Goal: Task Accomplishment & Management: Complete application form

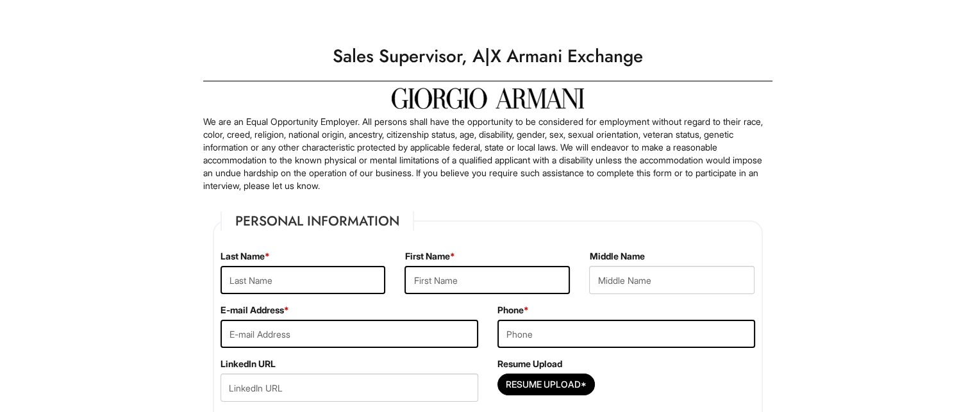
scroll to position [133, 0]
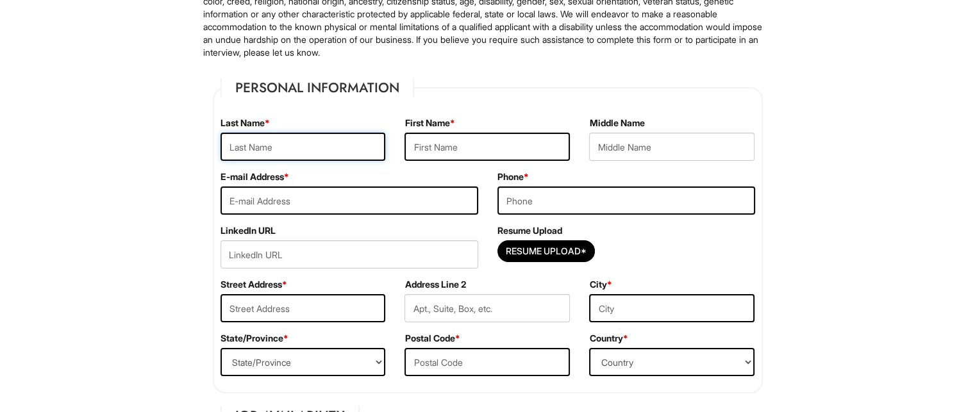
click at [309, 153] on input "text" at bounding box center [303, 147] width 165 height 28
type input "[PERSON_NAME] [PERSON_NAME]"
type input "[PERSON_NAME]"
type input "[EMAIL_ADDRESS][DOMAIN_NAME]"
type input "8583053018"
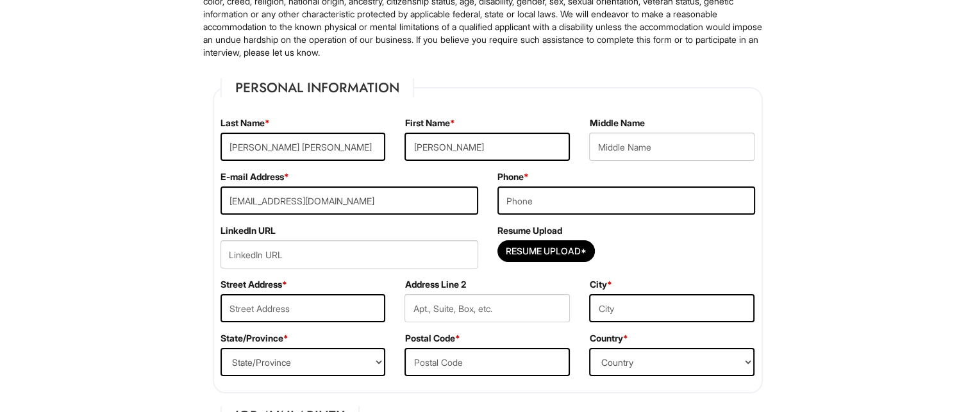
type input "[STREET_ADDRESS]"
type input "[PERSON_NAME][GEOGRAPHIC_DATA]"
select select "[GEOGRAPHIC_DATA]"
type input "75180"
select select "[GEOGRAPHIC_DATA]"
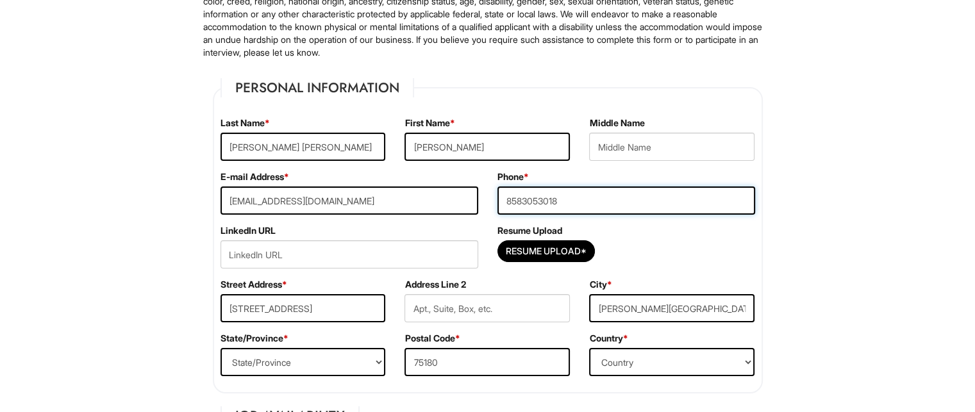
drag, startPoint x: 589, startPoint y: 209, endPoint x: 458, endPoint y: 199, distance: 131.8
click at [458, 199] on div "E-mail Address * [EMAIL_ADDRESS][DOMAIN_NAME] Phone * [PHONE_NUMBER]" at bounding box center [488, 198] width 554 height 54
type input "2148009494"
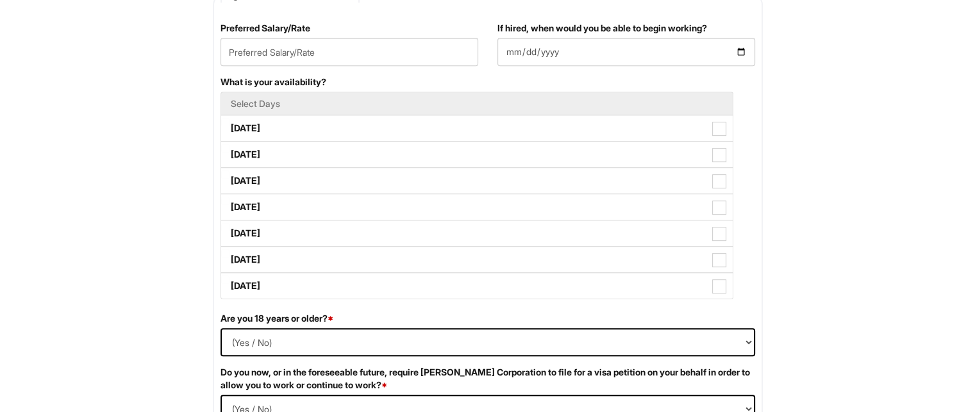
scroll to position [556, 0]
click at [283, 126] on label "[DATE]" at bounding box center [477, 128] width 512 height 26
click at [230, 126] on Available_Monday "[DATE]" at bounding box center [225, 122] width 8 height 8
checkbox Available_Monday "true"
click at [278, 149] on label "[DATE]" at bounding box center [477, 155] width 512 height 26
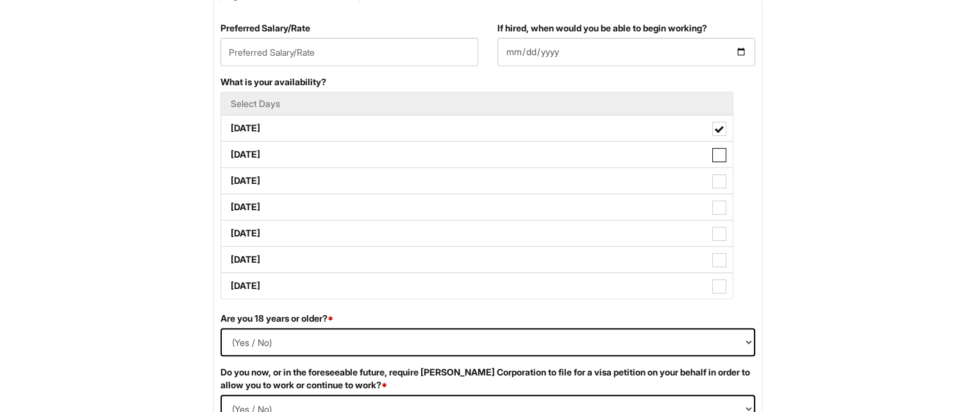
click at [230, 149] on Available_Tuesday "[DATE]" at bounding box center [225, 148] width 8 height 8
checkbox Available_Tuesday "true"
click at [276, 174] on label "[DATE]" at bounding box center [477, 181] width 512 height 26
click at [230, 174] on Available_Wednesday "[DATE]" at bounding box center [225, 175] width 8 height 8
checkbox Available_Wednesday "true"
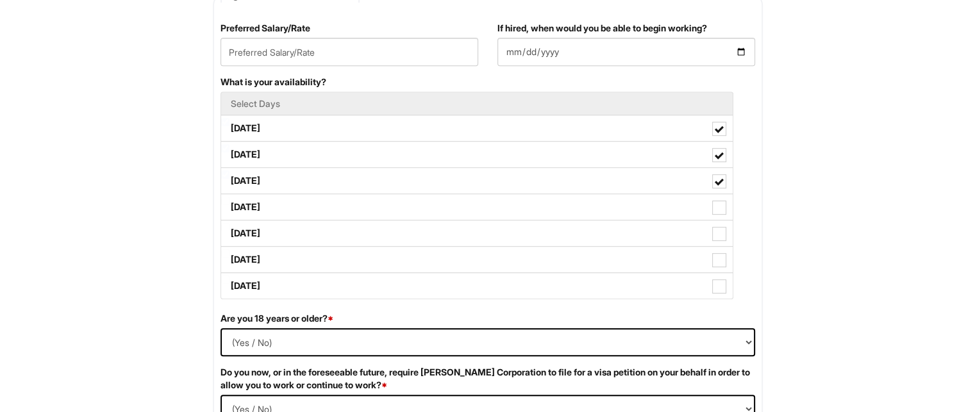
click at [277, 199] on label "[DATE]" at bounding box center [477, 207] width 512 height 26
click at [230, 199] on Available_Thursday "[DATE]" at bounding box center [225, 201] width 8 height 8
checkbox Available_Thursday "true"
click at [272, 225] on label "[DATE]" at bounding box center [477, 234] width 512 height 26
click at [230, 225] on Available_Friday "[DATE]" at bounding box center [225, 227] width 8 height 8
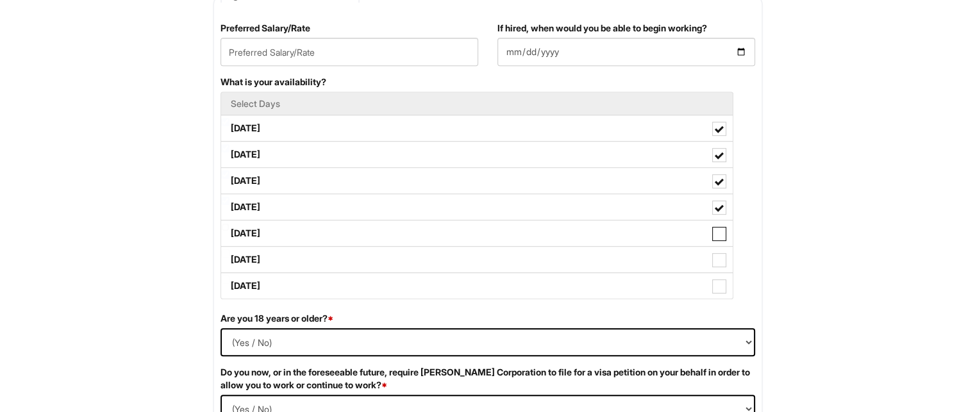
checkbox Available_Friday "true"
click at [271, 262] on label "[DATE]" at bounding box center [477, 260] width 512 height 26
click at [230, 258] on Available_Saturday "[DATE]" at bounding box center [225, 253] width 8 height 8
checkbox Available_Saturday "true"
click at [272, 281] on label "[DATE]" at bounding box center [477, 286] width 512 height 26
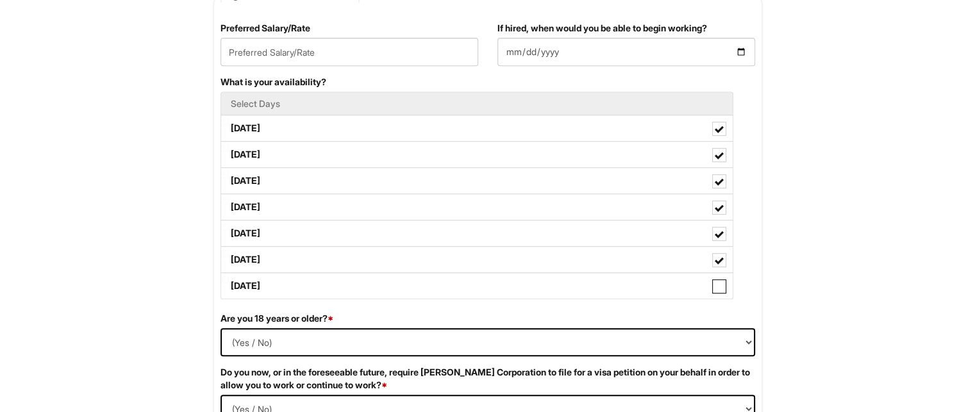
click at [230, 281] on Available_Sunday "[DATE]" at bounding box center [225, 280] width 8 height 8
checkbox Available_Sunday "true"
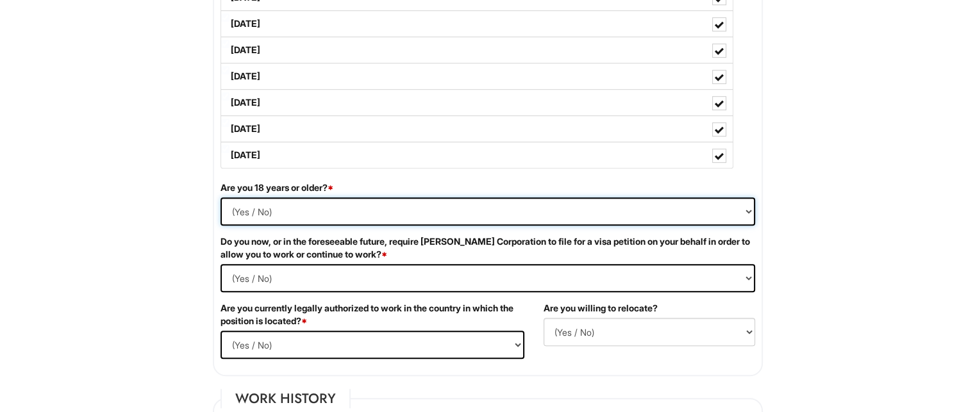
click at [299, 207] on select "(Yes / No) Yes No" at bounding box center [488, 211] width 535 height 28
select select "Yes"
click at [221, 197] on select "(Yes / No) Yes No" at bounding box center [488, 211] width 535 height 28
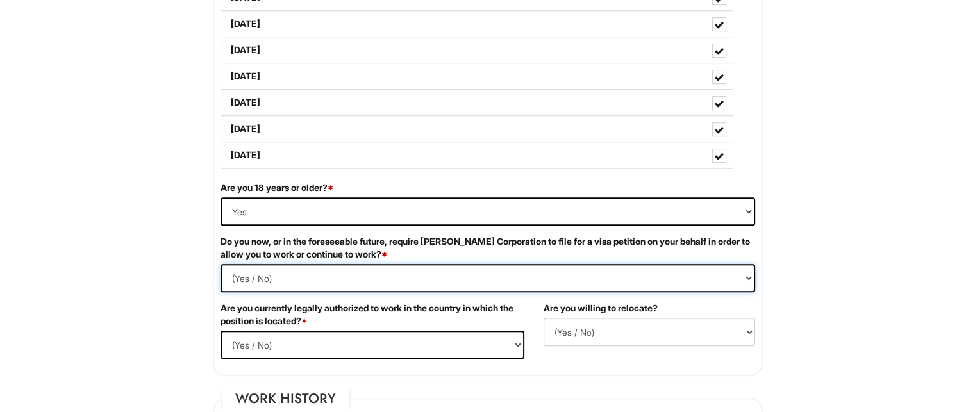
click at [290, 276] on Required "(Yes / No) Yes No" at bounding box center [488, 278] width 535 height 28
select Required "No"
click at [221, 264] on Required "(Yes / No) Yes No" at bounding box center [488, 278] width 535 height 28
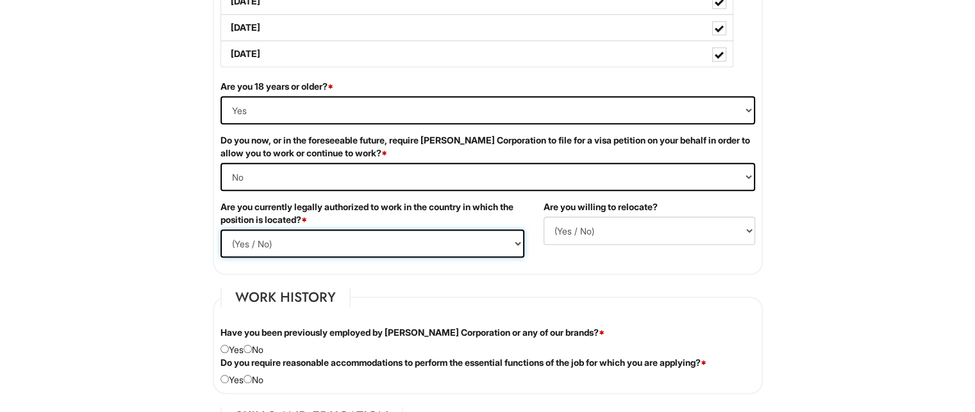
click at [293, 245] on select "(Yes / No) Yes No" at bounding box center [373, 244] width 304 height 28
select select "Yes"
click at [221, 230] on select "(Yes / No) Yes No" at bounding box center [373, 244] width 304 height 28
click at [601, 224] on select "(Yes / No) No Yes" at bounding box center [650, 231] width 212 height 28
select select "Y"
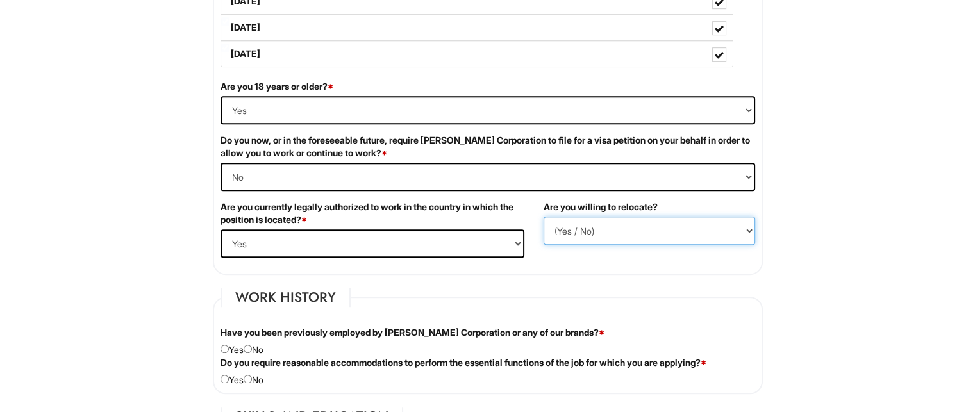
click at [544, 217] on select "(Yes / No) No Yes" at bounding box center [650, 231] width 212 height 28
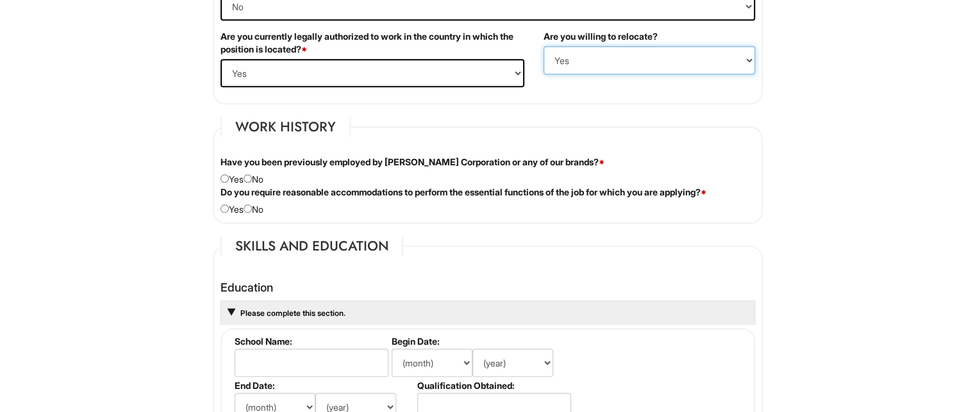
scroll to position [959, 0]
click at [230, 179] on div "Have you been previously employed by [PERSON_NAME] Corporation or any of our br…" at bounding box center [488, 171] width 554 height 30
click at [221, 174] on input "radio" at bounding box center [225, 178] width 8 height 8
radio input "true"
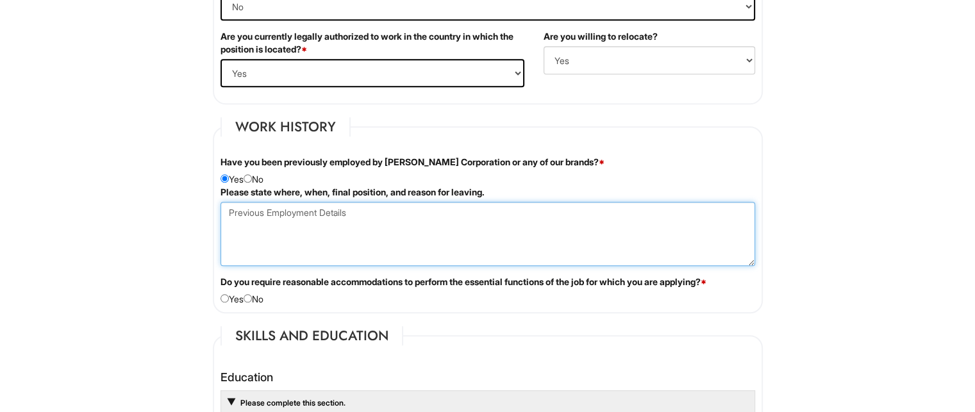
click at [317, 226] on Employment at bounding box center [488, 234] width 535 height 64
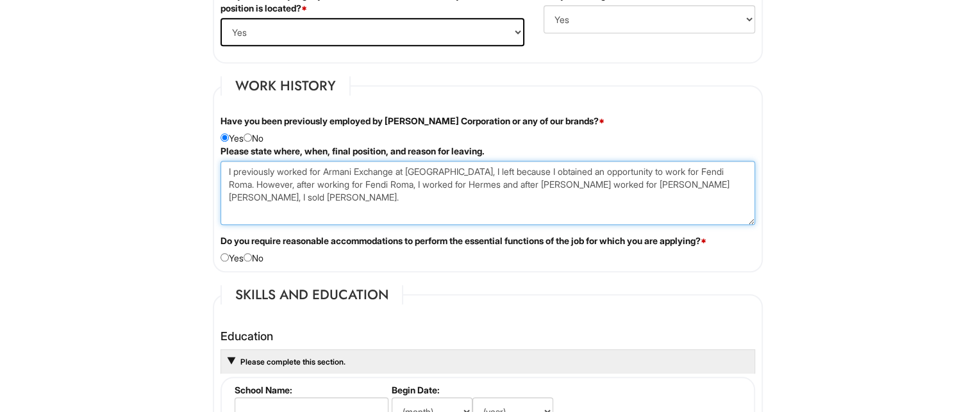
scroll to position [1001, 0]
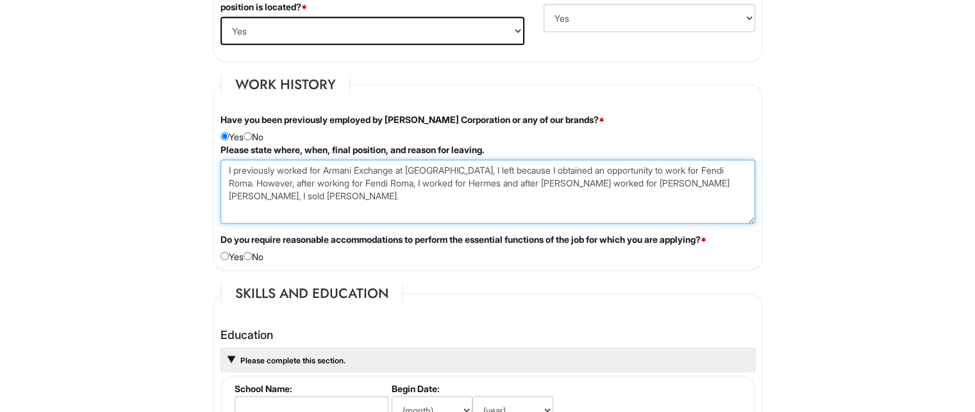
type Employment "I previously worked for Armani Exchange at [GEOGRAPHIC_DATA], I left because I …"
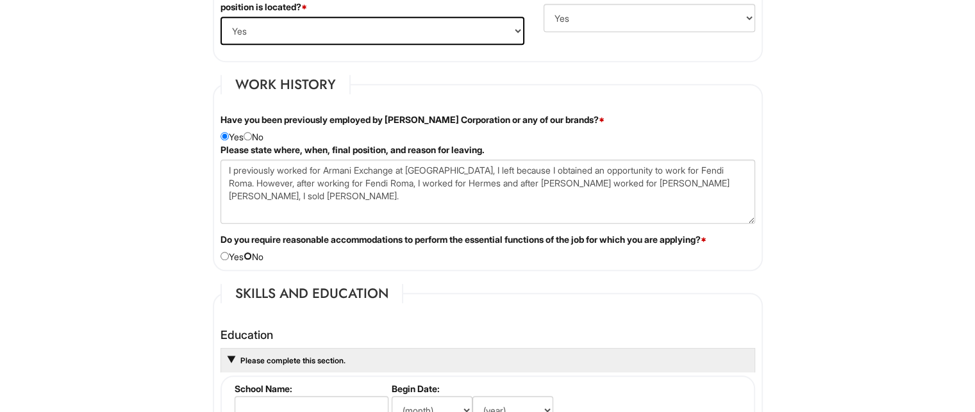
click at [252, 255] on input "radio" at bounding box center [248, 256] width 8 height 8
radio input "true"
click at [230, 256] on div "Do you require reasonable accommodations to perform the essential functions of …" at bounding box center [488, 248] width 554 height 30
click at [224, 255] on input "radio" at bounding box center [225, 256] width 8 height 8
radio input "true"
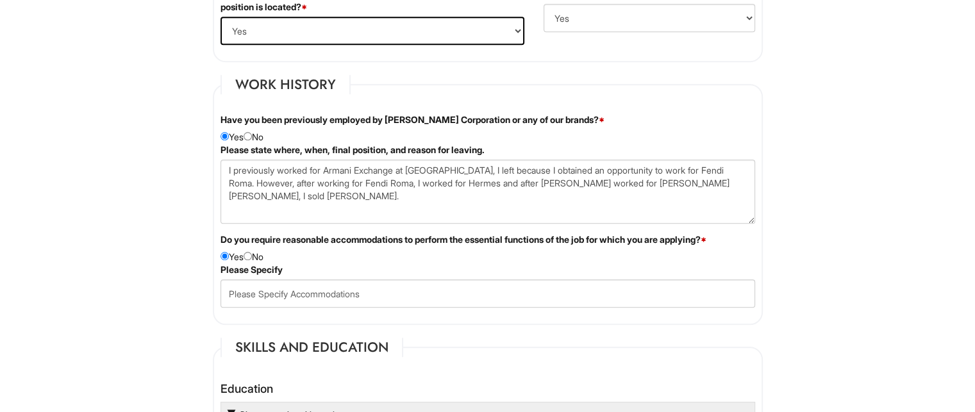
click at [258, 254] on div "Do you require reasonable accommodations to perform the essential functions of …" at bounding box center [488, 248] width 554 height 30
click at [252, 255] on input "radio" at bounding box center [248, 256] width 8 height 8
radio input "true"
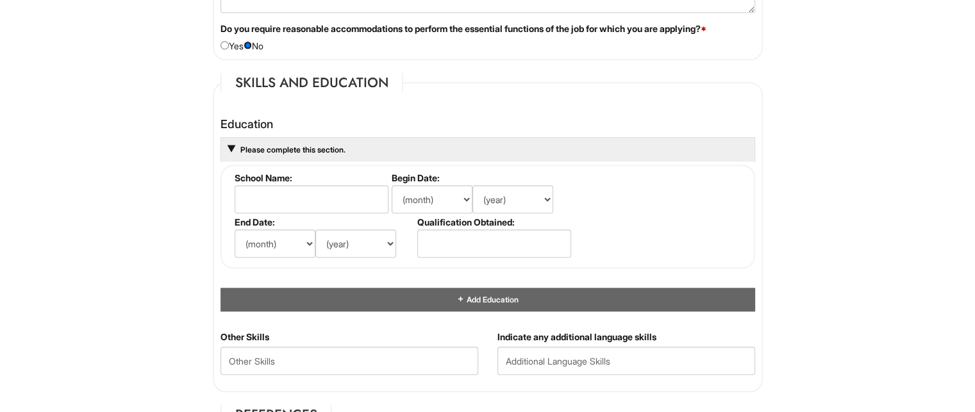
scroll to position [1213, 0]
click at [310, 205] on input "text" at bounding box center [312, 199] width 154 height 28
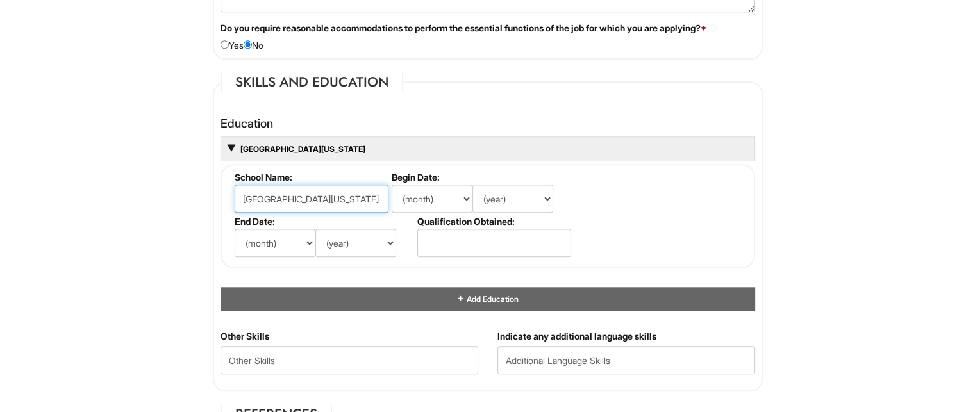
type input "[GEOGRAPHIC_DATA][US_STATE]"
click at [444, 194] on select "(month) Jan Feb Mar Apr May Jun [DATE] Aug Sep Oct Nov Dec" at bounding box center [432, 199] width 81 height 28
select select "8"
click at [392, 185] on select "(month) Jan Feb Mar Apr May Jun [DATE] Aug Sep Oct Nov Dec" at bounding box center [432, 199] width 81 height 28
click at [497, 199] on select "(year) 2029 2028 2027 2026 2025 2024 2023 2022 2021 2020 2019 2018 2017 2016 20…" at bounding box center [512, 199] width 81 height 28
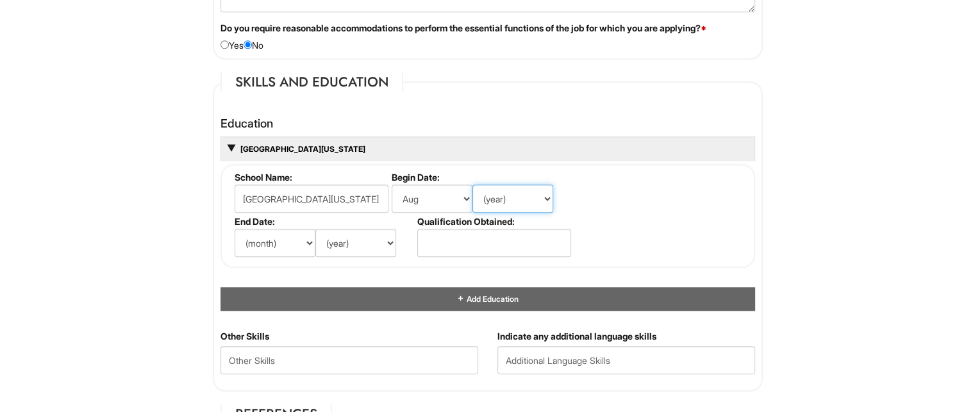
click at [472, 185] on select "(year) 2029 2028 2027 2026 2025 2024 2023 2022 2021 2020 2019 2018 2017 2016 20…" at bounding box center [512, 199] width 81 height 28
click at [276, 247] on select "(month) Jan Feb Mar Apr May Jun [DATE] Aug Sep Oct Nov Dec" at bounding box center [275, 243] width 81 height 28
click at [272, 278] on div "Education 8/2017 [GEOGRAPHIC_DATA][US_STATE] School Name: [GEOGRAPHIC_DATA][US_…" at bounding box center [488, 214] width 535 height 194
click at [288, 246] on select "(month) Jan Feb Mar Apr May Jun [DATE] Aug Sep Oct Nov Dec" at bounding box center [275, 243] width 81 height 28
click at [531, 194] on select "(year) 2029 2028 2027 2026 2025 2024 2023 2022 2021 2020 2019 2018 2017 2016 20…" at bounding box center [512, 199] width 81 height 28
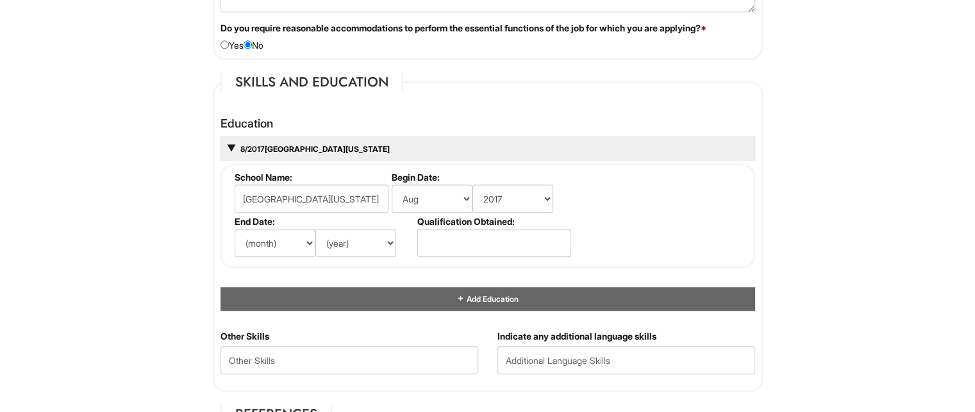
click at [556, 216] on label "Qualification Obtained:" at bounding box center [493, 221] width 152 height 11
click at [524, 197] on select "(year) 2029 2028 2027 2026 2025 2024 2023 2022 2021 2020 2019 2018 2017 2016 20…" at bounding box center [512, 199] width 81 height 28
select select "2016"
click at [472, 185] on select "(year) 2029 2028 2027 2026 2025 2024 2023 2022 2021 2020 2019 2018 2017 2016 20…" at bounding box center [512, 199] width 81 height 28
click at [287, 242] on select "(month) Jan Feb Mar Apr May Jun [DATE] Aug Sep Oct Nov Dec" at bounding box center [275, 243] width 81 height 28
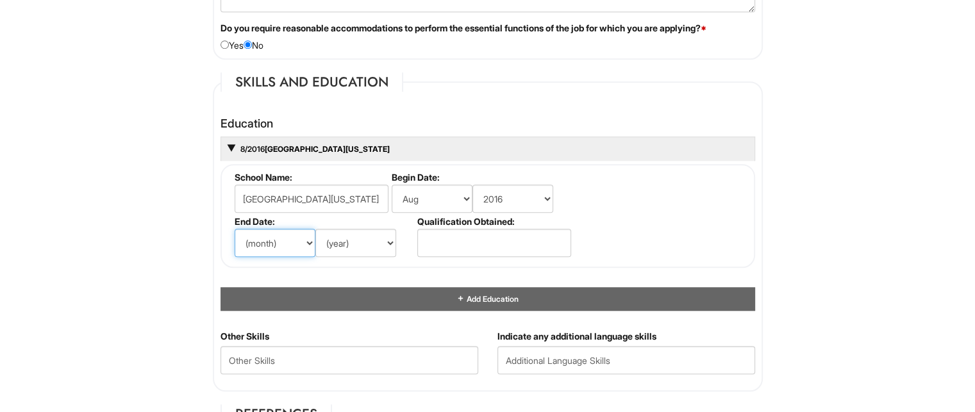
select select "5"
click at [235, 229] on select "(month) Jan Feb Mar Apr May Jun [DATE] Aug Sep Oct Nov Dec" at bounding box center [275, 243] width 81 height 28
click at [351, 238] on select "(year) 2029 2028 2027 2026 2025 2024 2023 2022 2021 2020 2019 2018 2017 2016 20…" at bounding box center [355, 243] width 81 height 28
select select "2020"
click at [315, 229] on select "(year) 2029 2028 2027 2026 2025 2024 2023 2022 2021 2020 2019 2018 2017 2016 20…" at bounding box center [355, 243] width 81 height 28
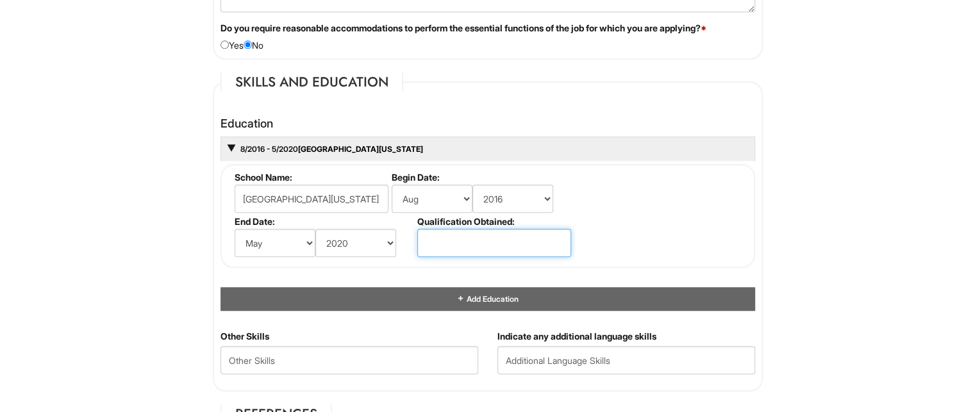
click at [464, 242] on input "text" at bounding box center [494, 243] width 154 height 28
type input "C"
type input "Bachelor's in Communication Studies"
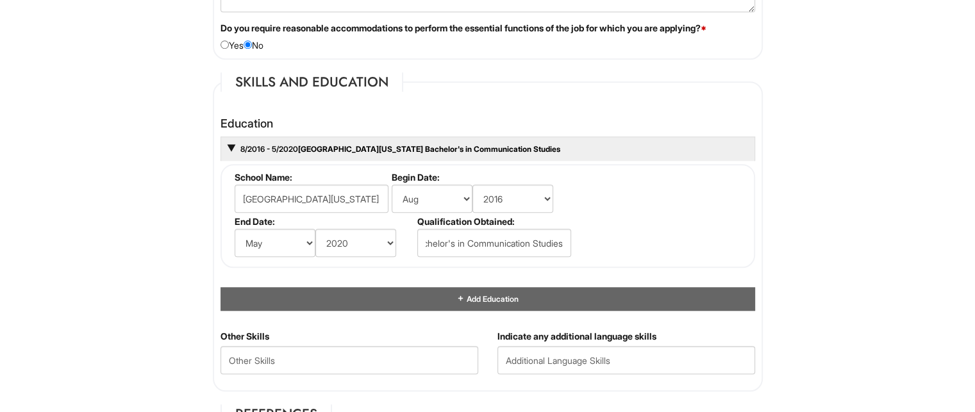
scroll to position [0, 0]
click at [786, 246] on html "Please Complete This Form 1 2 3 Sales Supervisor, A|X Armani Exchange PLEASE CO…" at bounding box center [487, 84] width 975 height 2594
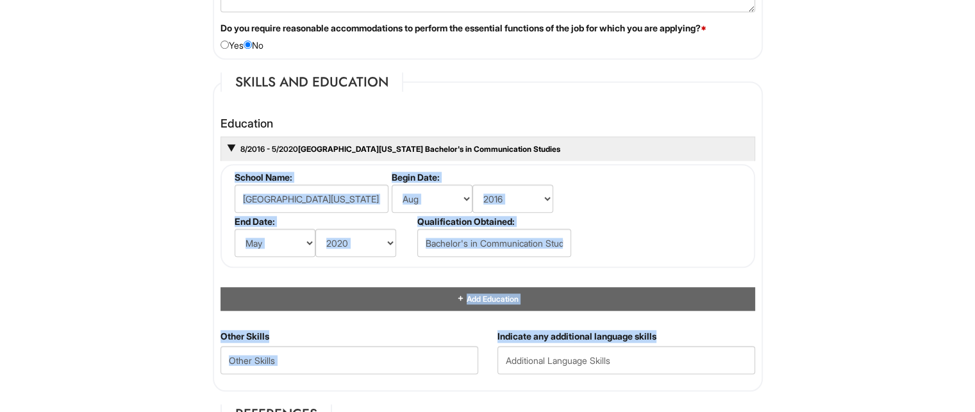
drag, startPoint x: 786, startPoint y: 246, endPoint x: 558, endPoint y: 340, distance: 247.2
click at [558, 340] on html "Please Complete This Form 1 2 3 Sales Supervisor, A|X Armani Exchange PLEASE CO…" at bounding box center [487, 84] width 975 height 2594
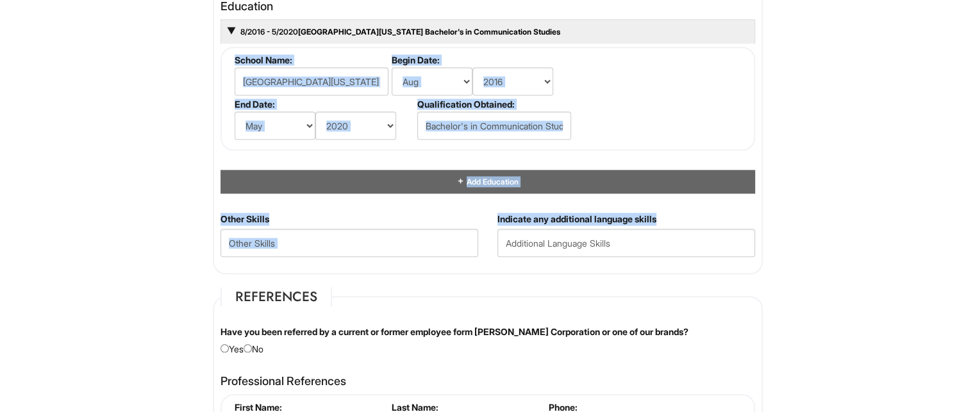
scroll to position [1331, 0]
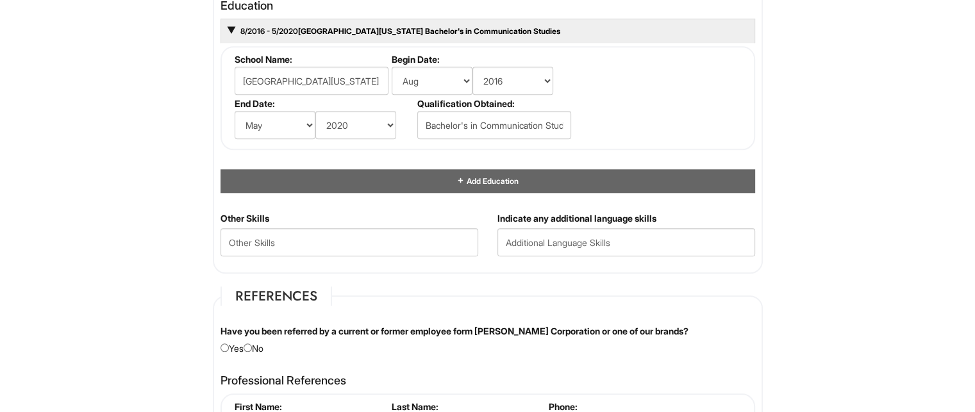
click at [503, 329] on label "Have you been referred by a current or former employee form [PERSON_NAME] Corpo…" at bounding box center [455, 331] width 468 height 13
click at [374, 240] on Skills "text" at bounding box center [350, 242] width 258 height 28
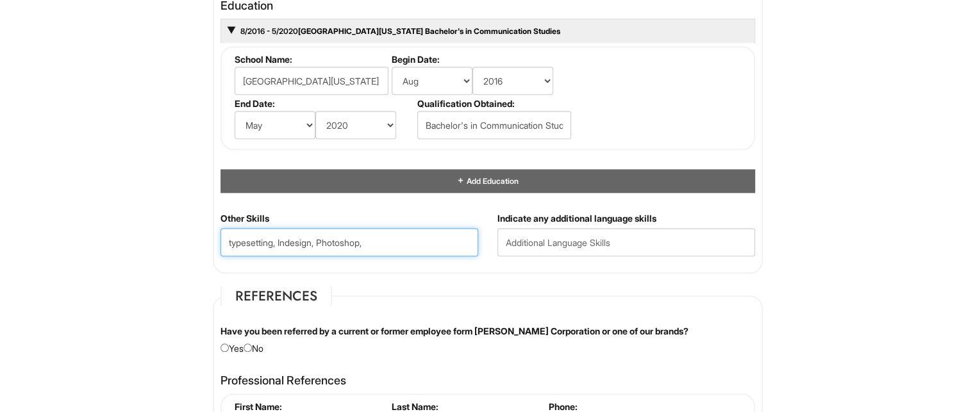
click at [298, 242] on Skills "typesetting, Indesign, Photoshop," at bounding box center [350, 242] width 258 height 28
click at [389, 247] on Skills "typesetting, InDesign, Photoshop," at bounding box center [350, 242] width 258 height 28
type Skills "typesetting, InDesign, Photoshop, word, Excel, photography, editing"
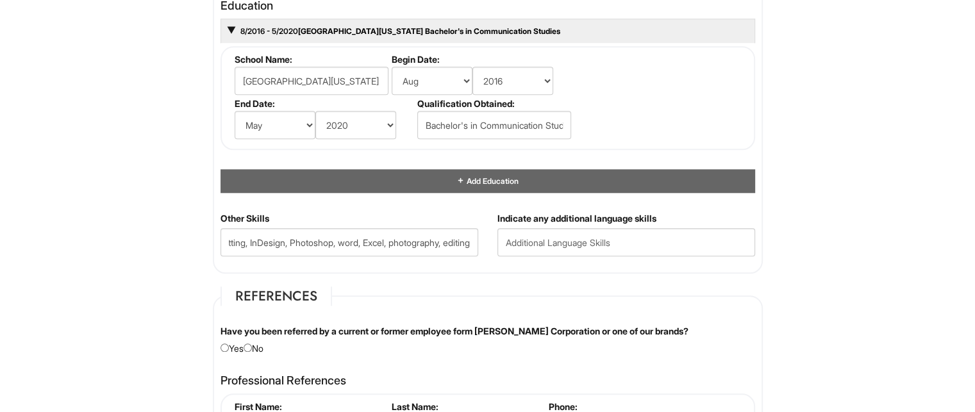
scroll to position [0, 0]
click at [480, 225] on div "Other Skills typesetting, InDesign, Photoshop, word, Excel, photography, editing" at bounding box center [349, 239] width 277 height 54
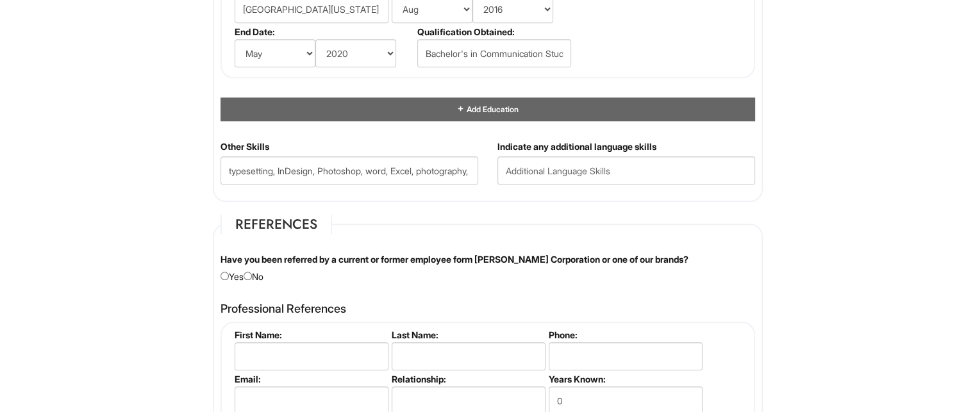
scroll to position [1416, 0]
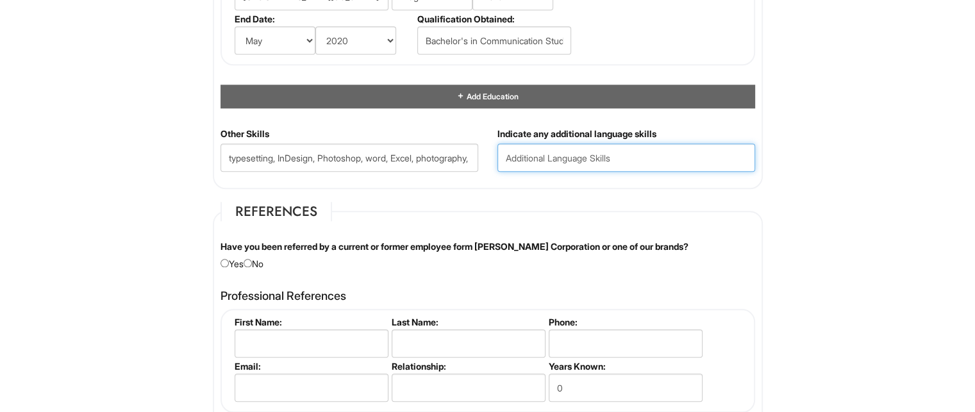
click at [574, 152] on input "text" at bounding box center [626, 158] width 258 height 28
type input "Spanish"
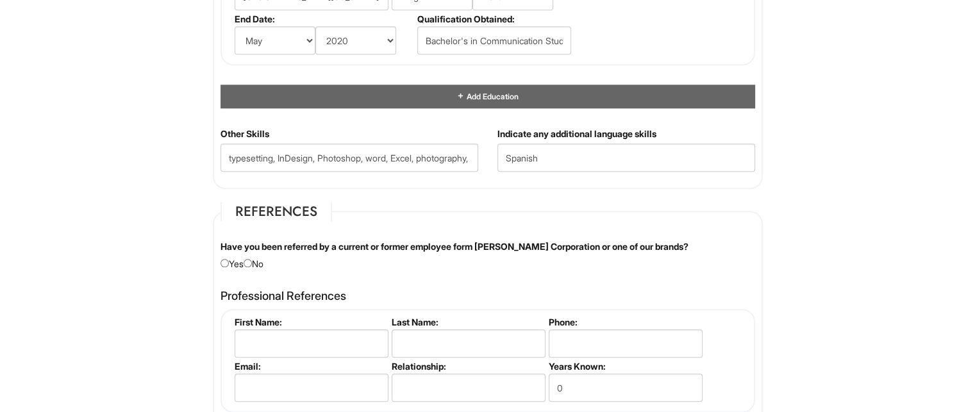
click at [444, 272] on fieldset "References Have you been referred by a current or former employee form [PERSON_…" at bounding box center [488, 382] width 550 height 361
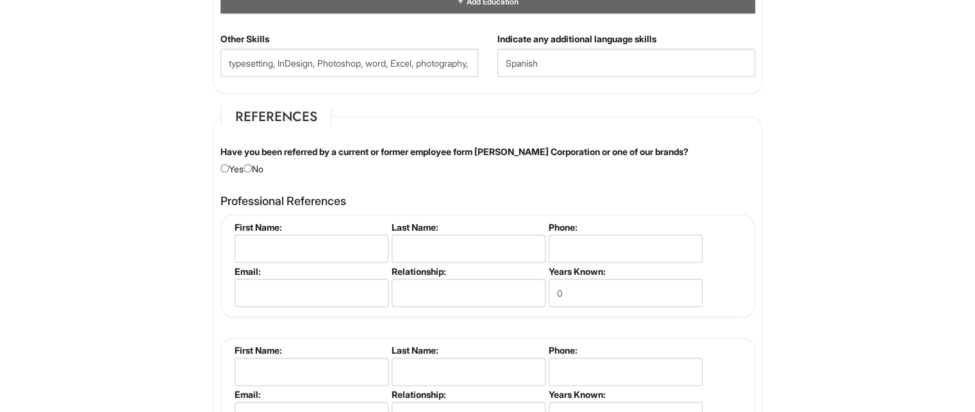
scroll to position [1512, 0]
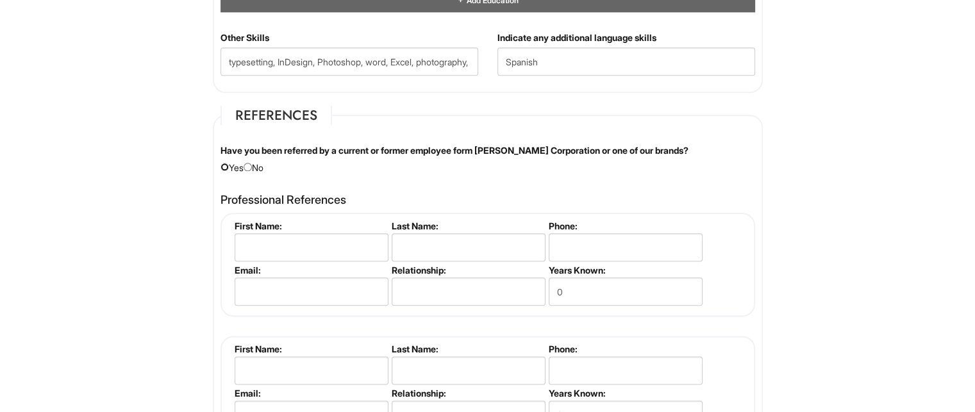
click at [223, 163] on input "radio" at bounding box center [225, 167] width 8 height 8
radio input "true"
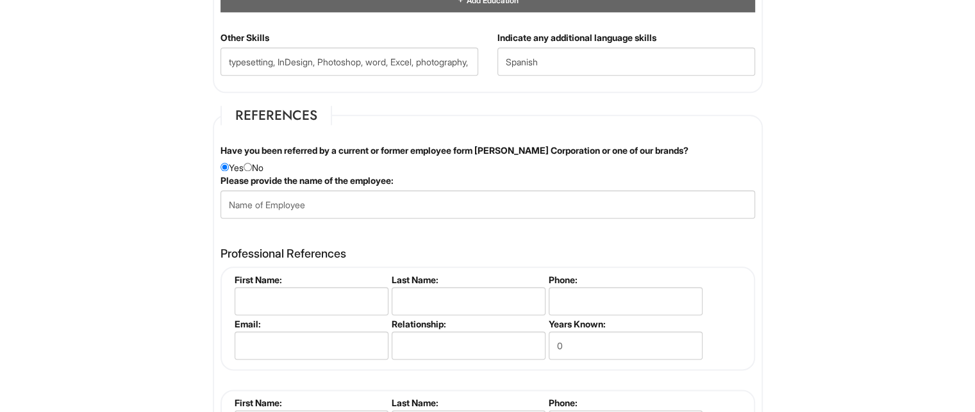
click at [258, 162] on div "Have you been referred by a current or former employee form [PERSON_NAME] Corpo…" at bounding box center [488, 159] width 554 height 30
click at [251, 163] on input "radio" at bounding box center [248, 167] width 8 height 8
radio input "true"
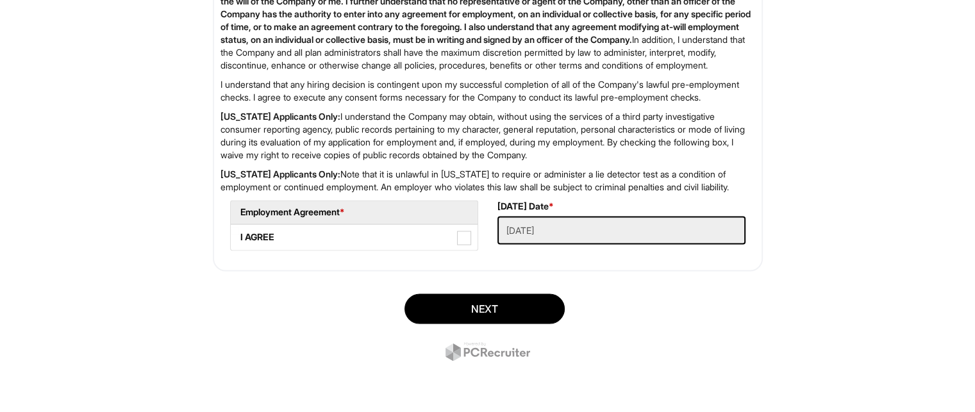
scroll to position [2189, 0]
click at [462, 250] on label "I AGREE" at bounding box center [354, 237] width 247 height 26
click at [239, 235] on AGREE "I AGREE" at bounding box center [235, 231] width 8 height 8
checkbox AGREE "true"
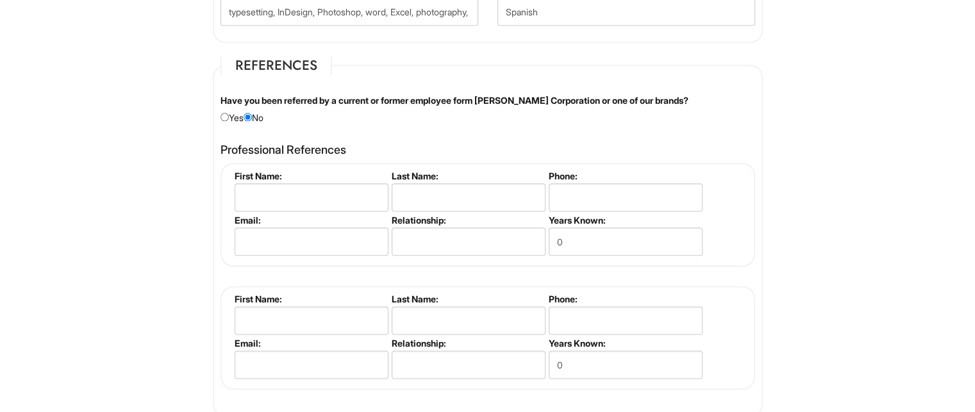
scroll to position [1562, 0]
click at [300, 192] on input "text" at bounding box center [312, 197] width 154 height 28
type input "[PERSON_NAME]"
type input "Toca"
type input "4693455511"
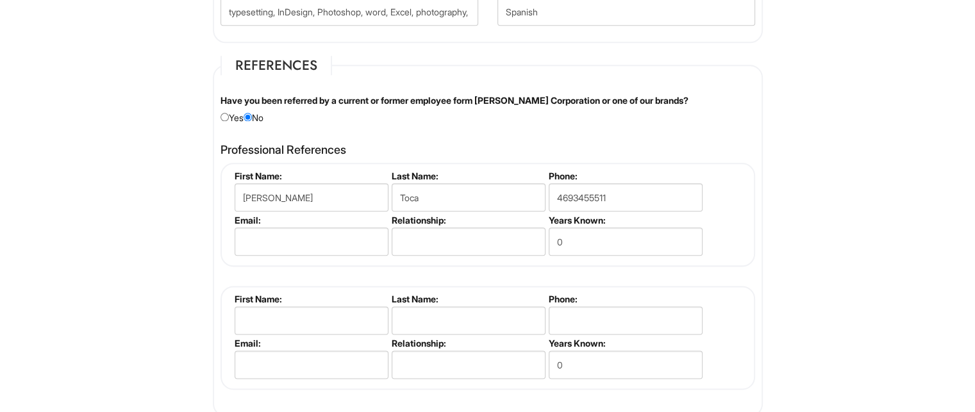
type input "[EMAIL_ADDRESS][DOMAIN_NAME]"
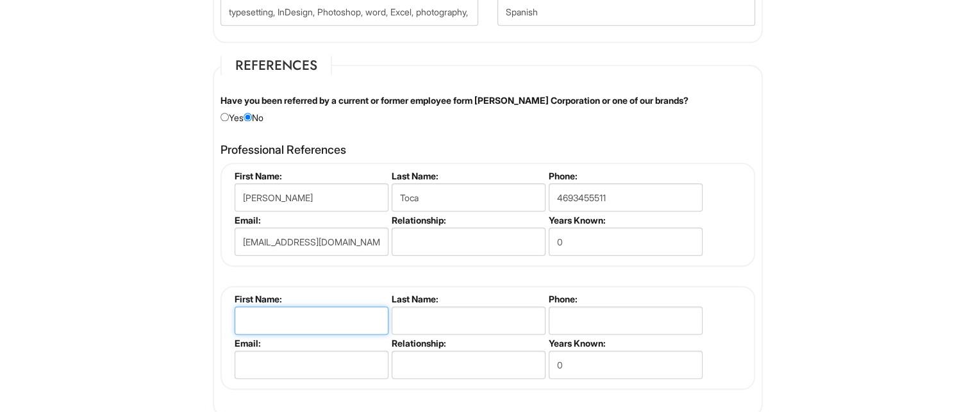
click at [334, 326] on input "text" at bounding box center [312, 320] width 154 height 28
click at [304, 271] on div "[PERSON_NAME] First Name: [PERSON_NAME] Last Name: [GEOGRAPHIC_DATA] Phone: [PH…" at bounding box center [488, 276] width 535 height 227
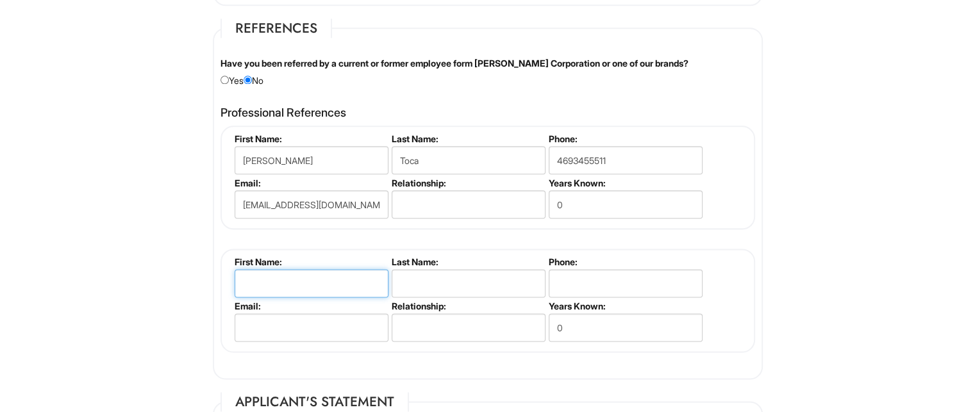
click at [305, 278] on input "text" at bounding box center [312, 283] width 154 height 28
type input "[PERSON_NAME]"
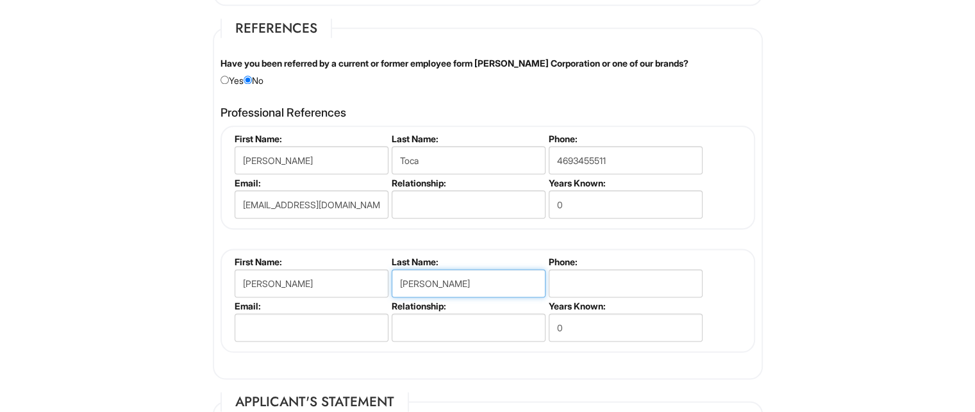
type input "9726740372"
type input "[EMAIL_ADDRESS][DOMAIN_NAME]"
click at [653, 249] on fieldset "First Name: [PERSON_NAME] Last Name: [PERSON_NAME] Phone: [PHONE_NUMBER] Email:…" at bounding box center [488, 301] width 535 height 104
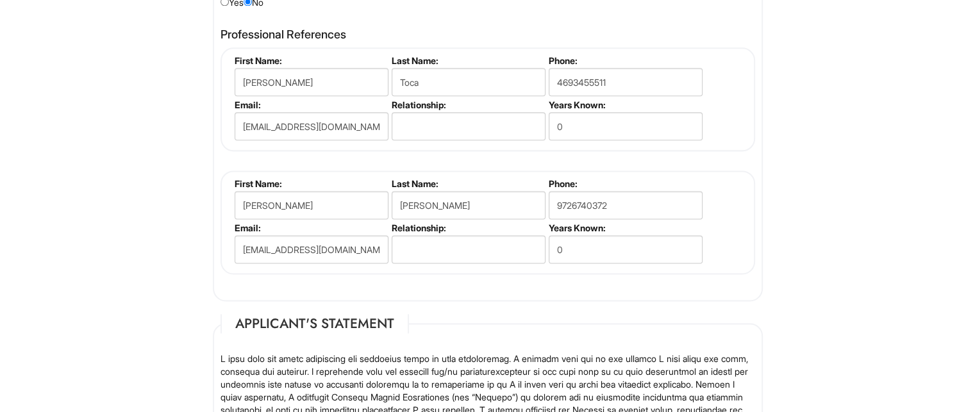
scroll to position [1682, 0]
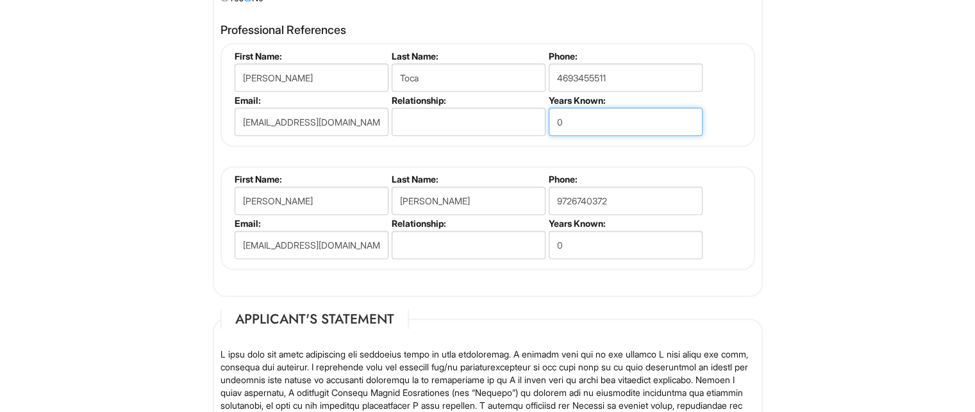
click at [597, 122] on input "0" at bounding box center [626, 122] width 154 height 28
type input "10"
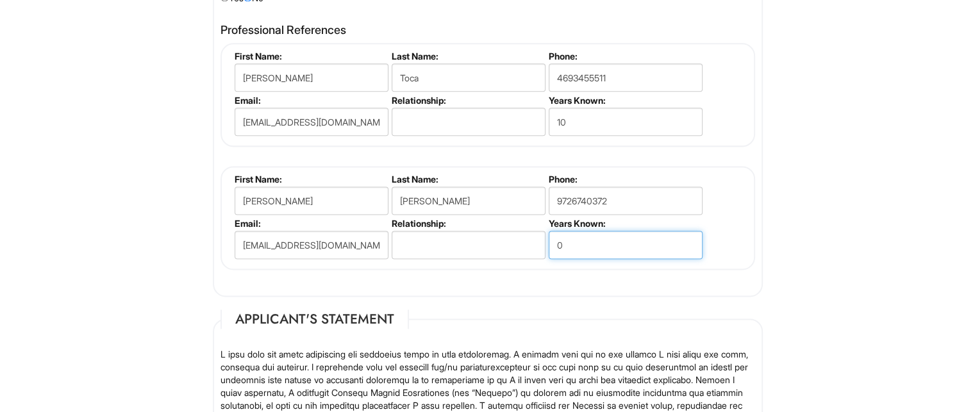
click at [583, 242] on input "0" at bounding box center [626, 245] width 154 height 28
type input "10"
click at [582, 289] on fieldset "References Have you been referred by a current or former employee form [PERSON_…" at bounding box center [488, 116] width 550 height 361
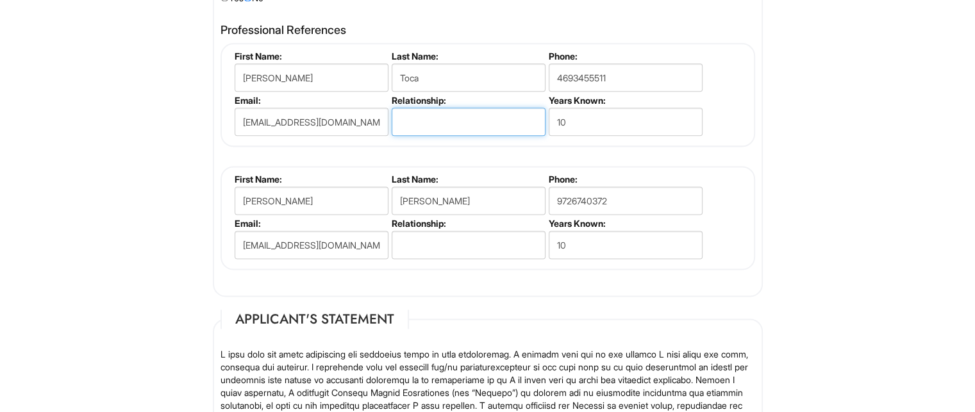
click at [447, 110] on input "text" at bounding box center [469, 122] width 154 height 28
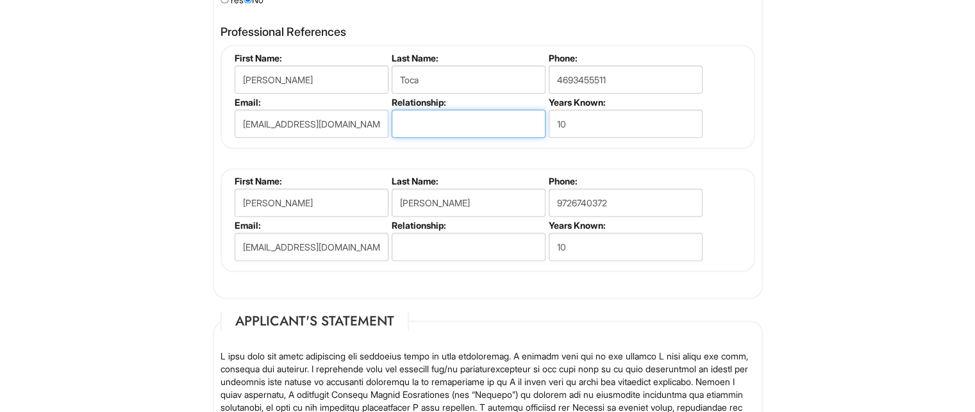
scroll to position [1679, 0]
click at [421, 128] on input "text" at bounding box center [469, 124] width 154 height 28
type input "F"
type input "Volunteering for Green Team"
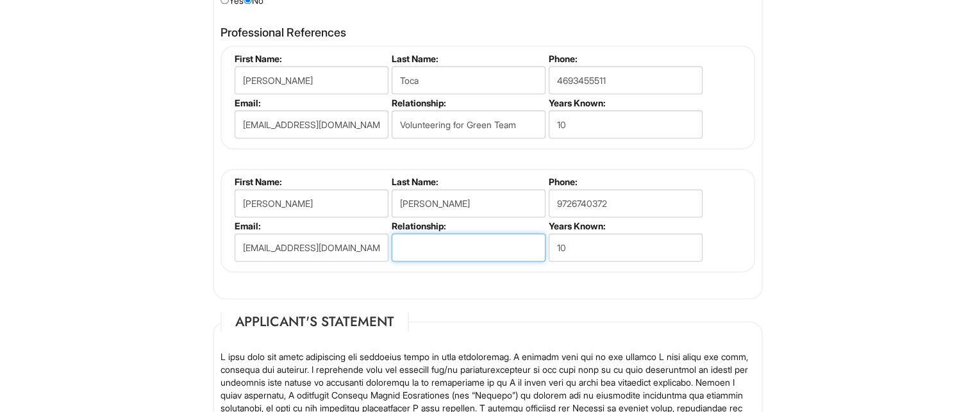
click at [439, 240] on input "text" at bounding box center [469, 247] width 154 height 28
type input "T"
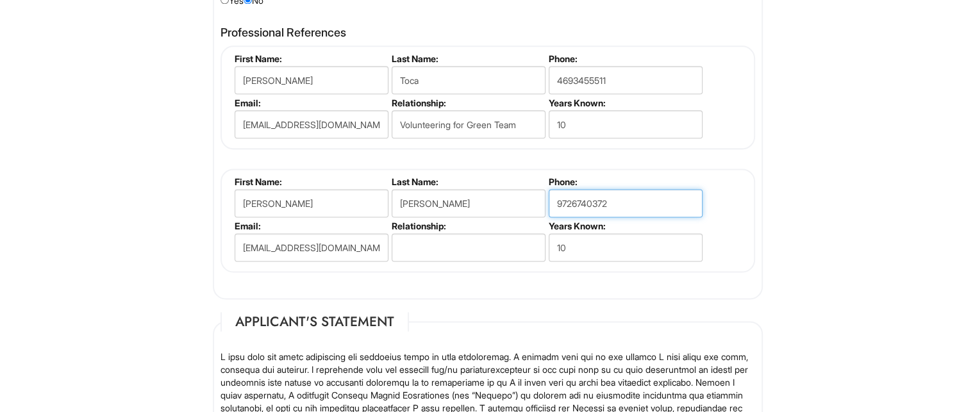
click at [577, 197] on input "9726740372" at bounding box center [626, 203] width 154 height 28
drag, startPoint x: 626, startPoint y: 193, endPoint x: 536, endPoint y: 190, distance: 90.4
click at [536, 176] on ul "First Name: [PERSON_NAME] Last Name: [PERSON_NAME] Phone: [PHONE_NUMBER] Email:…" at bounding box center [489, 176] width 516 height 0
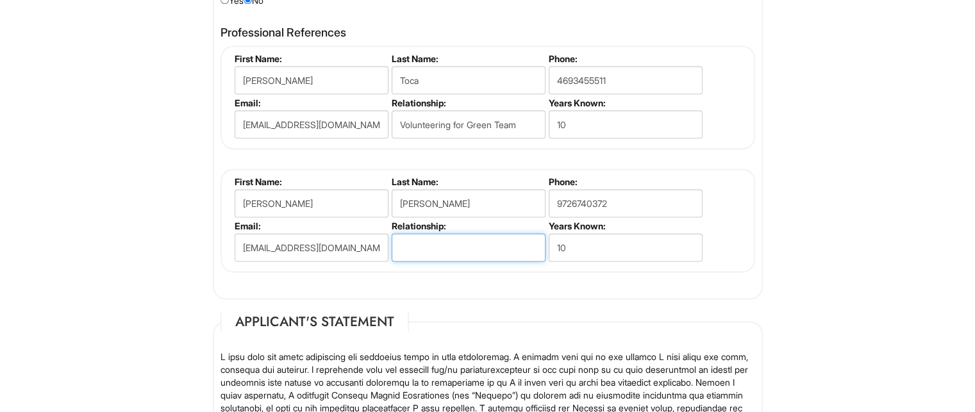
click at [439, 245] on input "text" at bounding box center [469, 247] width 154 height 28
type input "Long-time Friend"
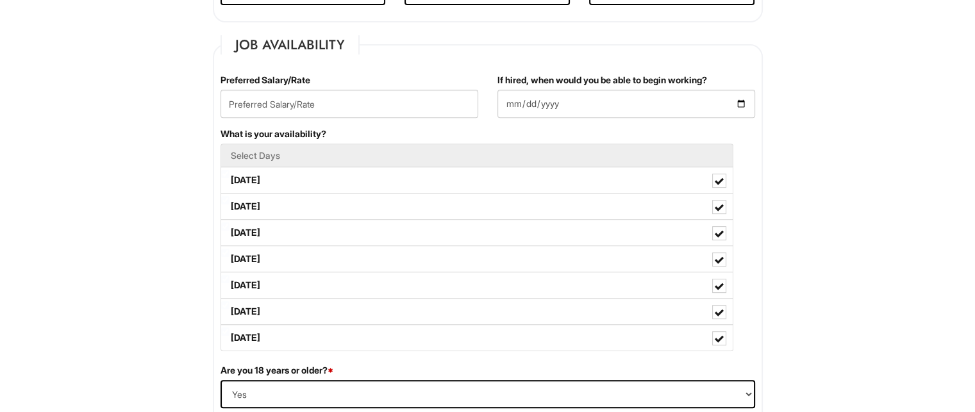
scroll to position [505, 0]
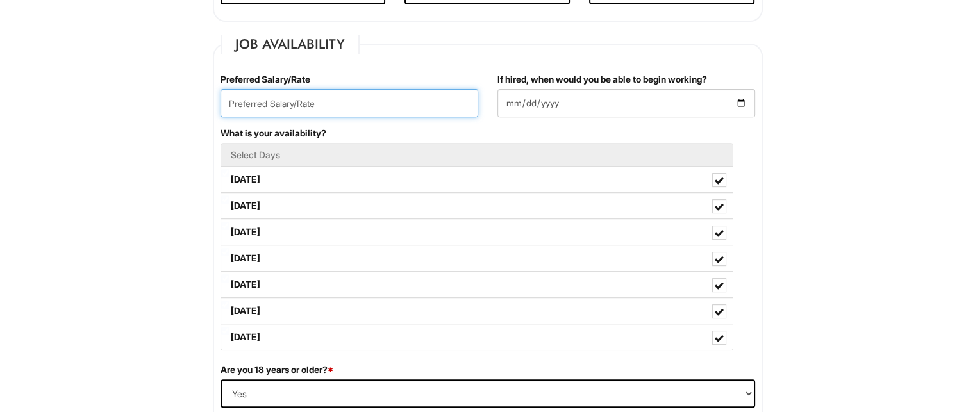
click at [387, 110] on input "text" at bounding box center [350, 103] width 258 height 28
type input "20"
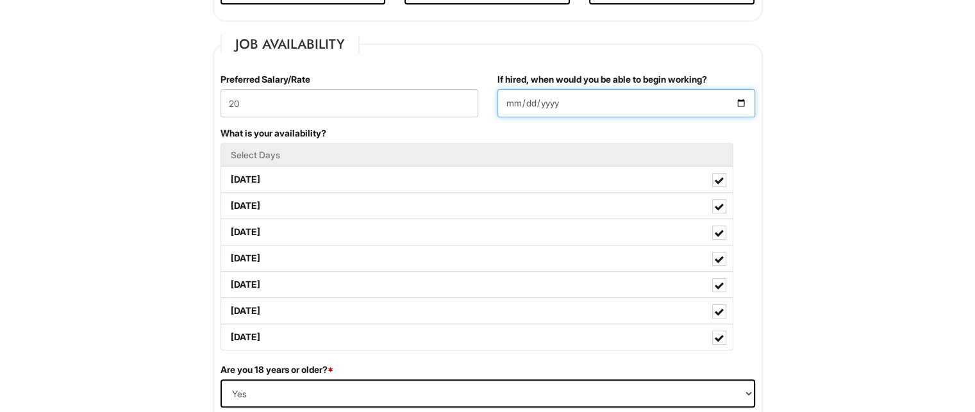
click at [605, 99] on input "If hired, when would you be able to begin working?" at bounding box center [626, 103] width 258 height 28
click at [686, 85] on label "If hired, when would you be able to begin working?" at bounding box center [602, 79] width 210 height 13
click at [686, 89] on input "If hired, when would you be able to begin working?" at bounding box center [626, 103] width 258 height 28
click at [737, 102] on input "If hired, when would you be able to begin working?" at bounding box center [626, 103] width 258 height 28
type input "[DATE]"
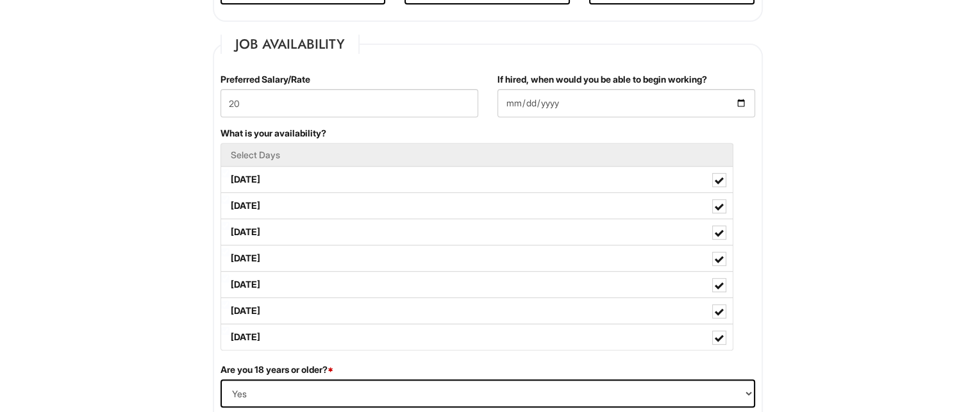
click at [762, 155] on div "What is your availability? Select Days [DATE] [DATE] [DATE] [DATE] [DATE] [DATE…" at bounding box center [488, 245] width 554 height 237
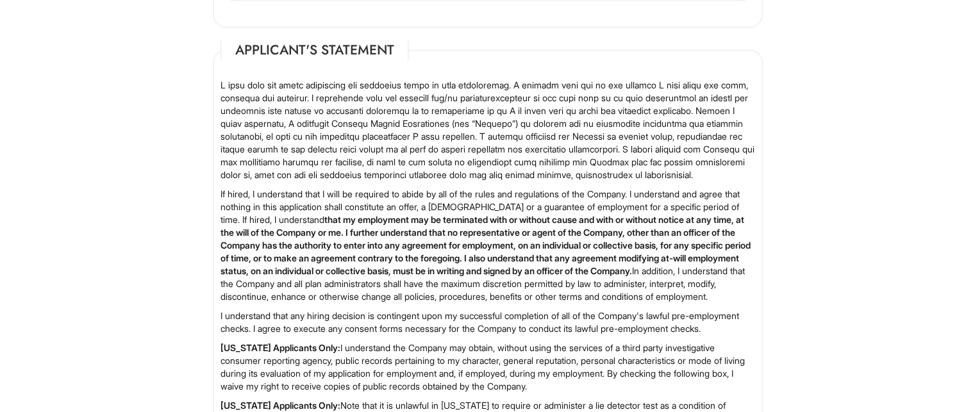
scroll to position [2226, 0]
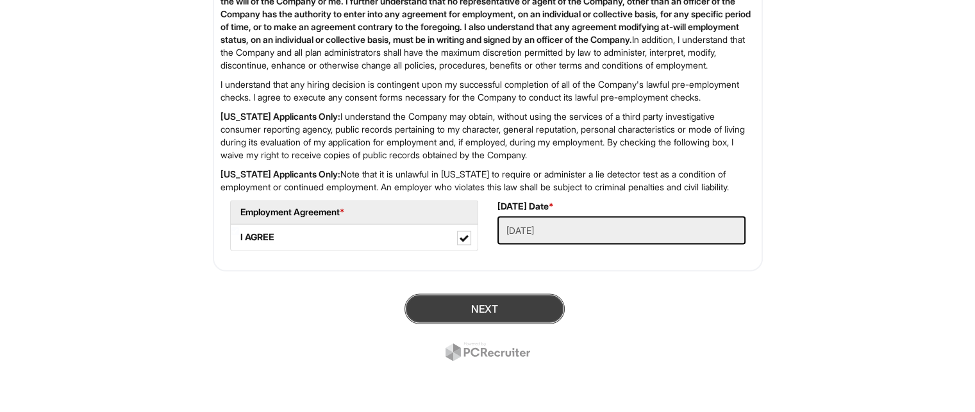
click at [503, 306] on button "Next" at bounding box center [485, 309] width 160 height 30
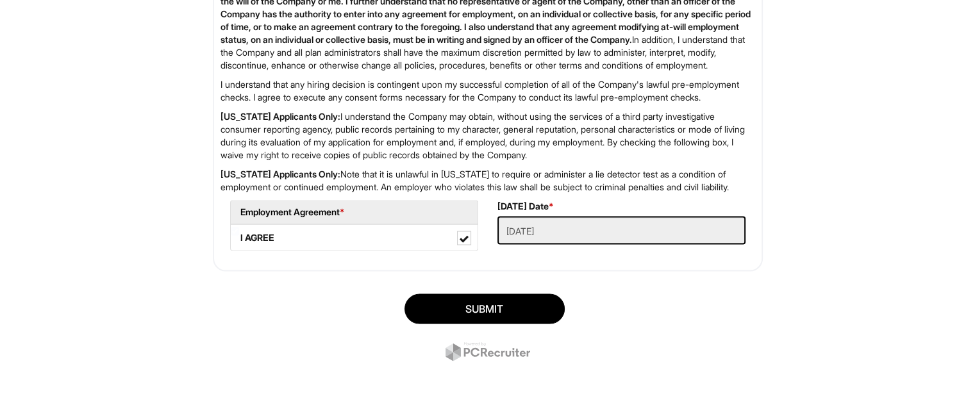
scroll to position [2252, 0]
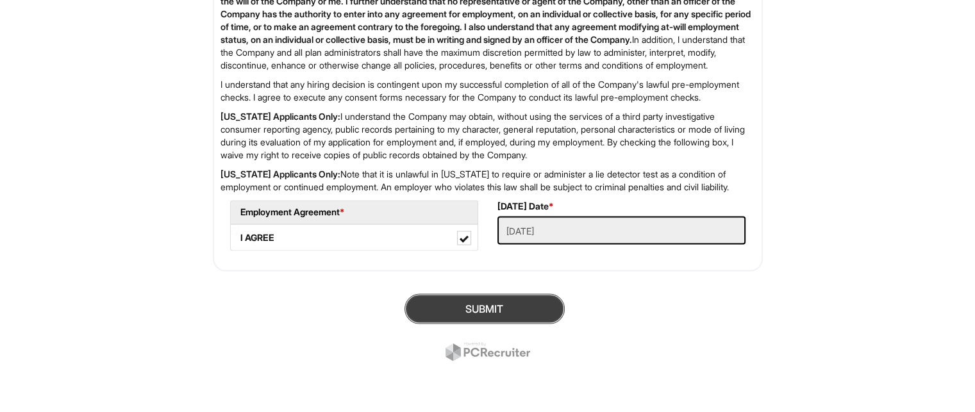
click at [482, 310] on button "SUBMIT" at bounding box center [485, 309] width 160 height 30
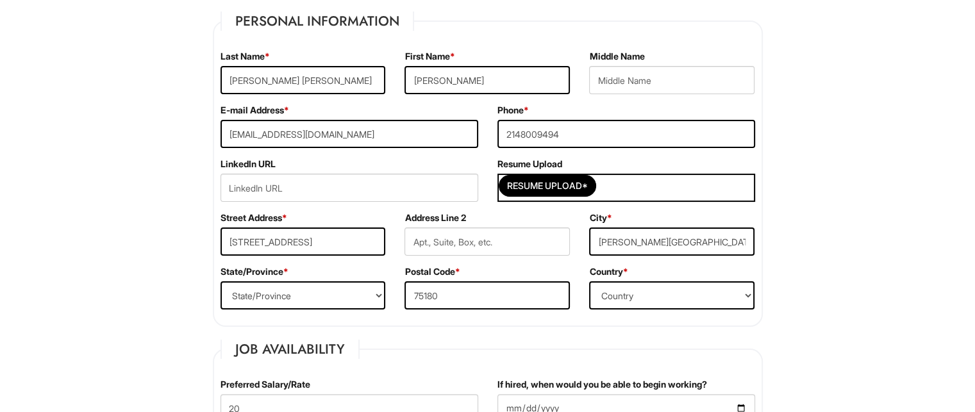
scroll to position [226, 0]
click at [549, 187] on input "Resume Upload*" at bounding box center [547, 185] width 96 height 21
type input "C:\fakepath\[PERSON_NAME] Updated Resume.pdf"
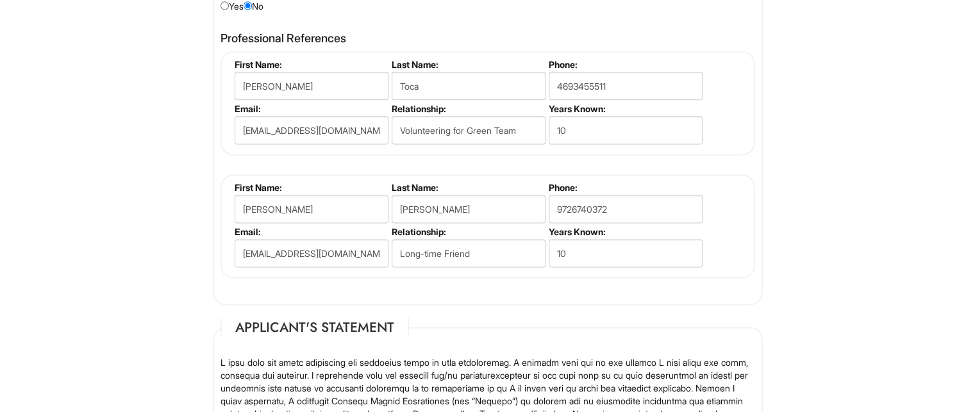
scroll to position [1698, 0]
click at [441, 79] on input "Toca" at bounding box center [469, 86] width 154 height 28
type input "[PERSON_NAME]"
click at [501, 161] on div "[PERSON_NAME] First Name: [PERSON_NAME] Last Name: [PERSON_NAME] Phone: [PHONE_…" at bounding box center [488, 165] width 535 height 227
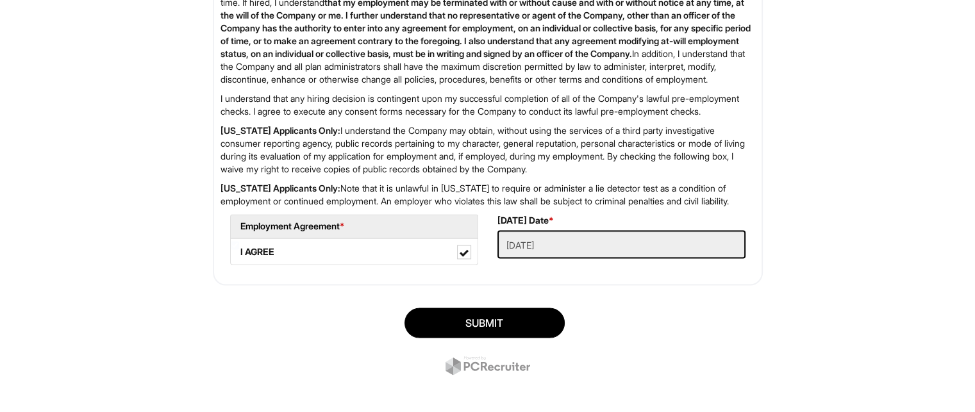
scroll to position [2252, 0]
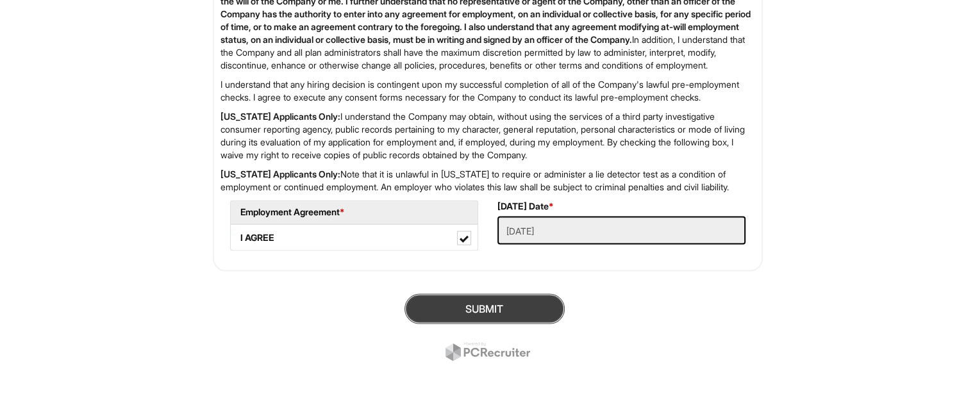
click at [507, 317] on button "SUBMIT" at bounding box center [485, 309] width 160 height 30
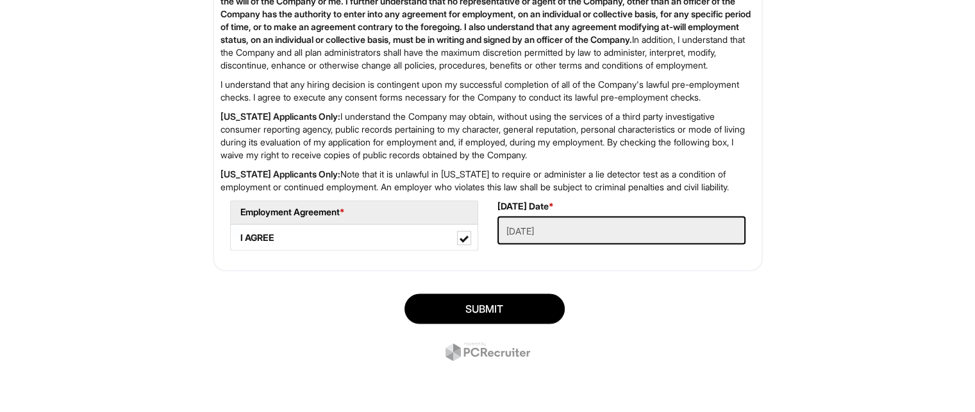
scroll to position [2226, 0]
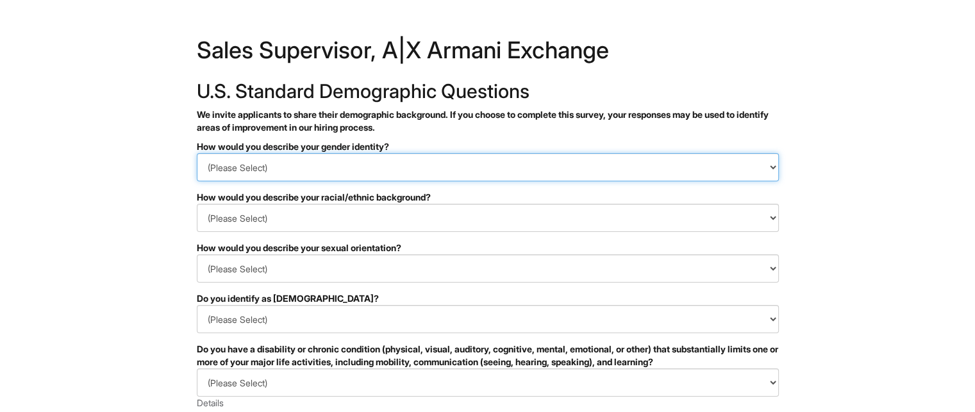
click at [413, 162] on select "(Please Select) Man Woman Non-binary I prefer to self-describe I don't wish to …" at bounding box center [488, 167] width 582 height 28
select select "Man"
click at [197, 153] on select "(Please Select) Man Woman Non-binary I prefer to self-describe I don't wish to …" at bounding box center [488, 167] width 582 height 28
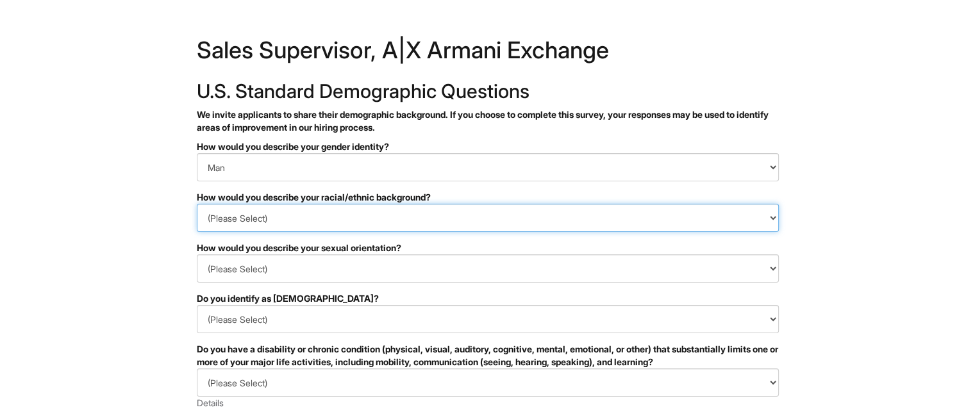
click at [367, 217] on select "(Please Select) Black or of African descent East Asian Hispanic, Latinx or of S…" at bounding box center [488, 218] width 582 height 28
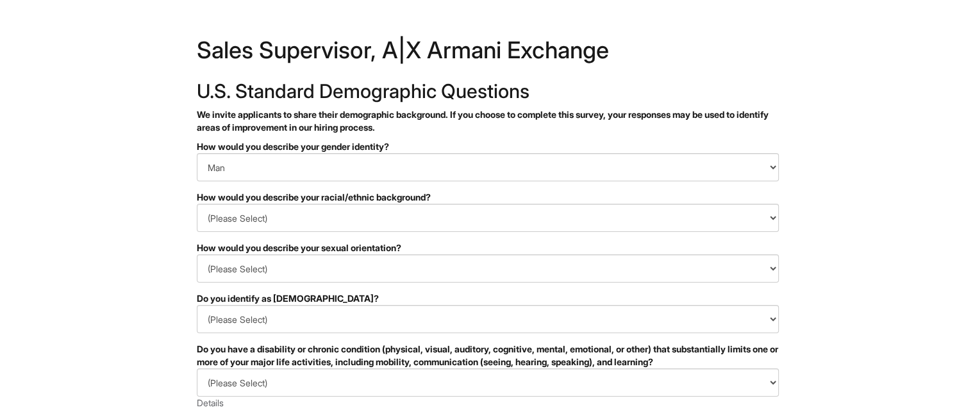
click at [154, 204] on html "&nbsp; ✔ 2 3 Sales Supervisor, A|X Armani Exchange U.S. Standard Demographic Qu…" at bounding box center [487, 361] width 975 height 722
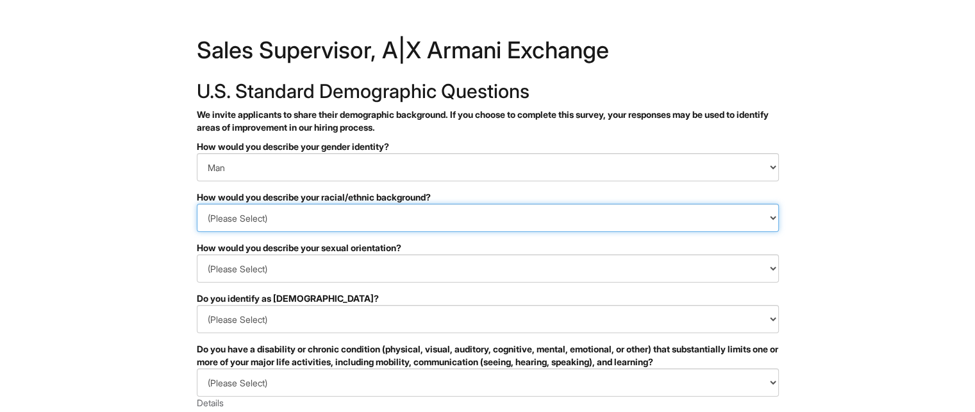
click at [294, 221] on select "(Please Select) Black or of African descent East Asian Hispanic, Latinx or of S…" at bounding box center [488, 218] width 582 height 28
select select "Hispanic, Latinx or of Spanish Origin"
click at [197, 204] on select "(Please Select) Black or of African descent East Asian Hispanic, Latinx or of S…" at bounding box center [488, 218] width 582 height 28
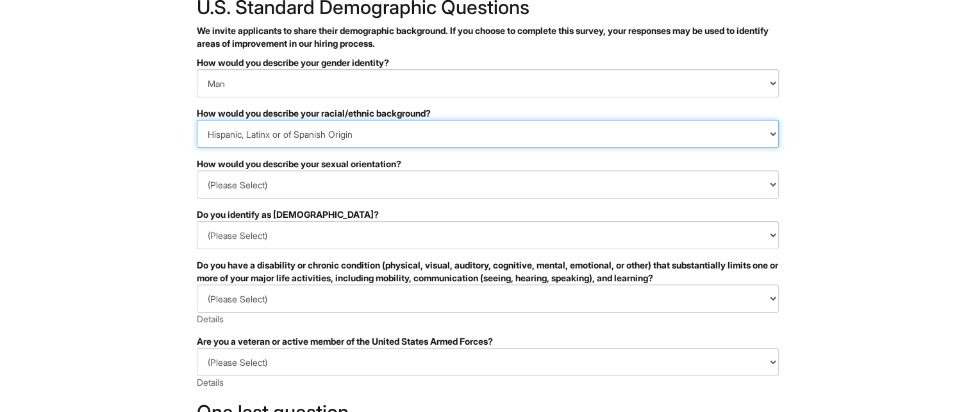
scroll to position [85, 0]
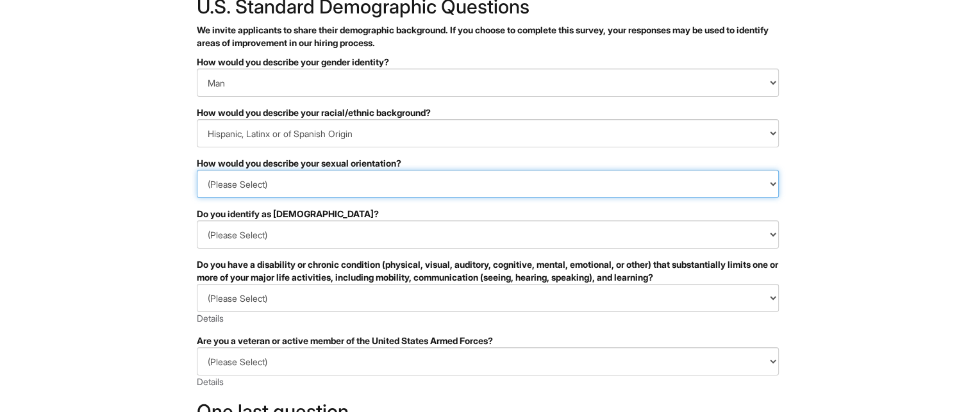
click at [318, 187] on select "(Please Select) Asexual Bisexual and/or pansexual Gay Heterosexual Lesbian Quee…" at bounding box center [488, 184] width 582 height 28
select select "Gay"
click at [197, 170] on select "(Please Select) Asexual Bisexual and/or pansexual Gay Heterosexual Lesbian Quee…" at bounding box center [488, 184] width 582 height 28
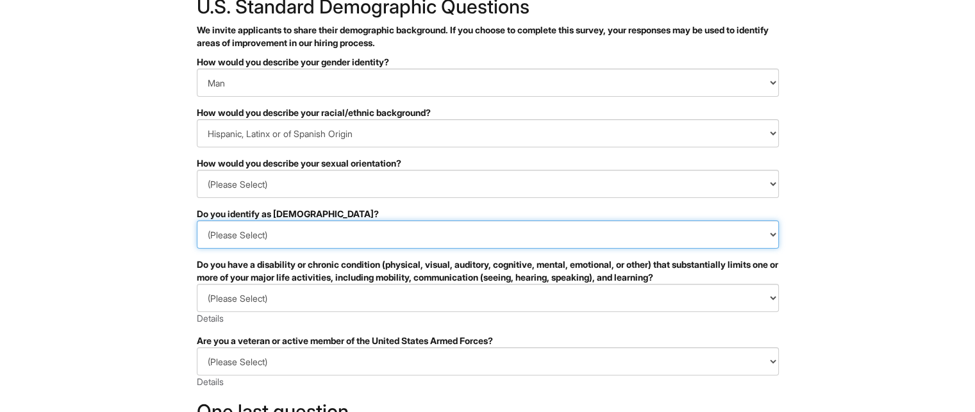
click at [271, 235] on select "(Please Select) Yes No I prefer to self-describe I don't wish to answer" at bounding box center [488, 235] width 582 height 28
select select "No"
click at [197, 221] on select "(Please Select) Yes No I prefer to self-describe I don't wish to answer" at bounding box center [488, 235] width 582 height 28
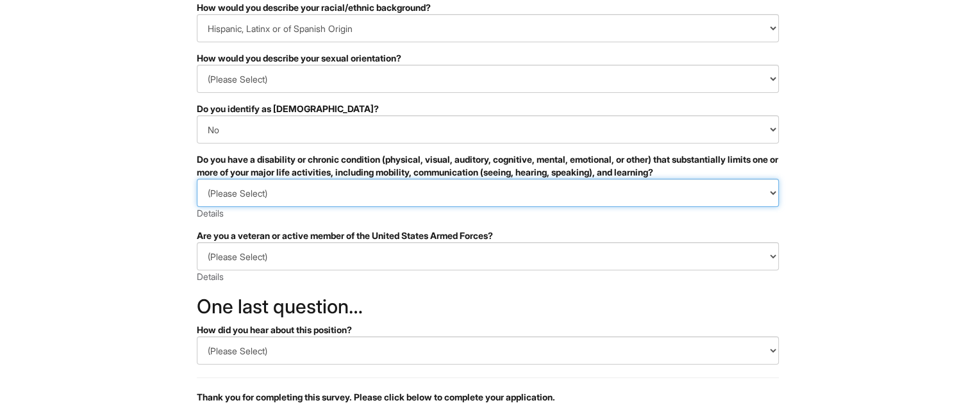
click at [283, 192] on select "(Please Select) YES, I HAVE A DISABILITY (or previously had a disability) NO, I…" at bounding box center [488, 193] width 582 height 28
click at [197, 179] on select "(Please Select) YES, I HAVE A DISABILITY (or previously had a disability) NO, I…" at bounding box center [488, 193] width 582 height 28
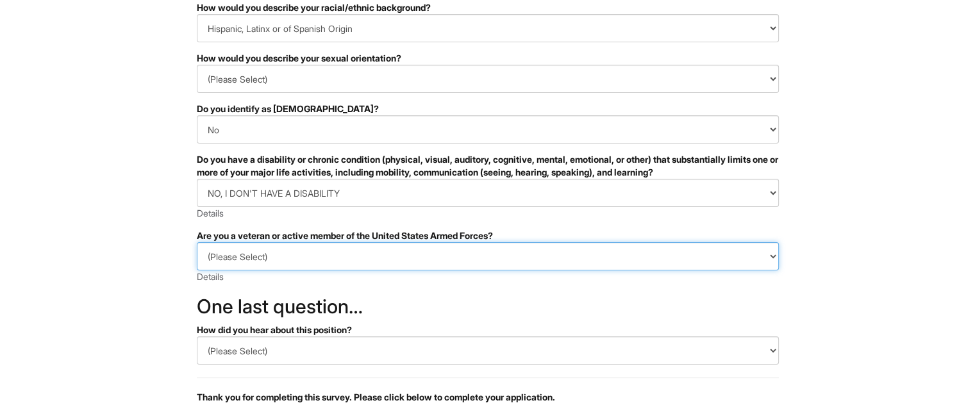
click at [269, 253] on select "(Please Select) I IDENTIFY AS ONE OR MORE OF THE CLASSIFICATIONS OF PROTECTED V…" at bounding box center [488, 256] width 582 height 28
click at [265, 247] on select "(Please Select) I IDENTIFY AS ONE OR MORE OF THE CLASSIFICATIONS OF PROTECTED V…" at bounding box center [488, 256] width 582 height 28
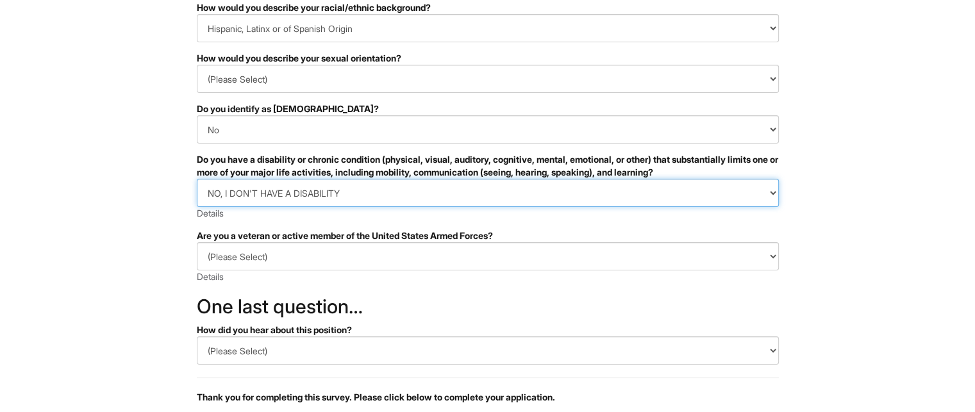
click at [274, 188] on select "(Please Select) YES, I HAVE A DISABILITY (or previously had a disability) NO, I…" at bounding box center [488, 193] width 582 height 28
click at [197, 179] on select "(Please Select) YES, I HAVE A DISABILITY (or previously had a disability) NO, I…" at bounding box center [488, 193] width 582 height 28
click at [292, 197] on select "(Please Select) YES, I HAVE A DISABILITY (or previously had a disability) NO, I…" at bounding box center [488, 193] width 582 height 28
select select "NO, I DON'T HAVE A DISABILITY"
click at [197, 179] on select "(Please Select) YES, I HAVE A DISABILITY (or previously had a disability) NO, I…" at bounding box center [488, 193] width 582 height 28
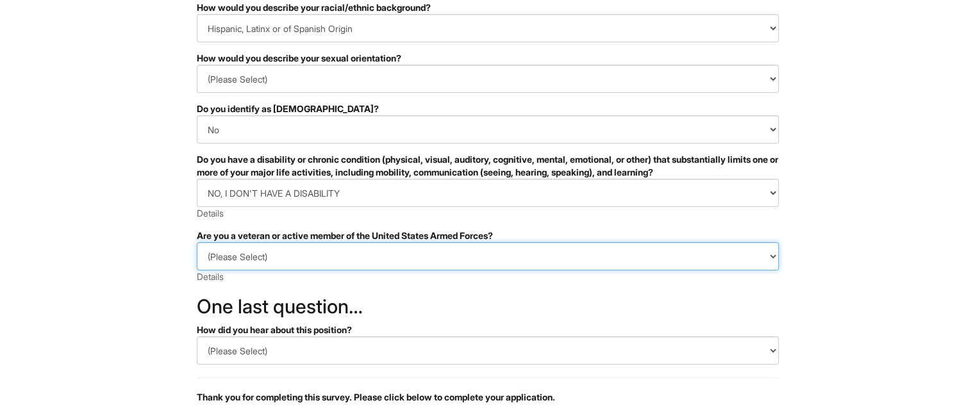
click at [272, 253] on select "(Please Select) I IDENTIFY AS ONE OR MORE OF THE CLASSIFICATIONS OF PROTECTED V…" at bounding box center [488, 256] width 582 height 28
select select "I AM NOT A PROTECTED VETERAN"
click at [197, 242] on select "(Please Select) I IDENTIFY AS ONE OR MORE OF THE CLASSIFICATIONS OF PROTECTED V…" at bounding box center [488, 256] width 582 height 28
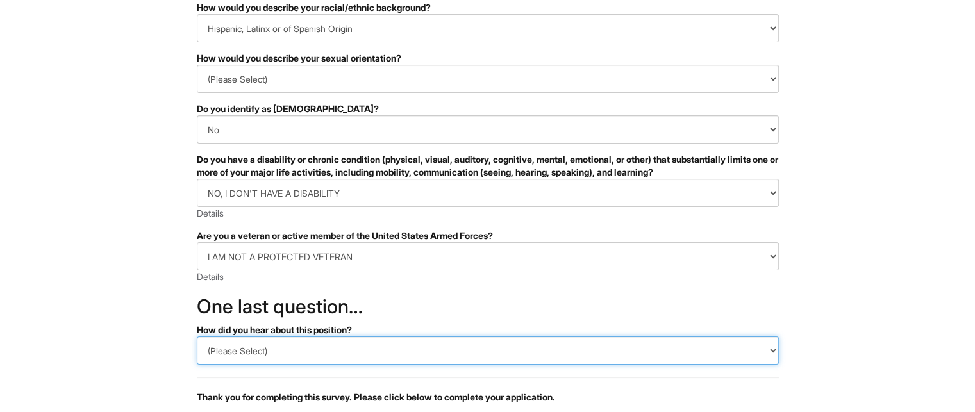
click at [305, 355] on select "(Please Select) CareerBuilder Indeed LinkedIn Monster Referral Other" at bounding box center [488, 351] width 582 height 28
select select "LinkedIn"
click at [197, 337] on select "(Please Select) CareerBuilder Indeed LinkedIn Monster Referral Other" at bounding box center [488, 351] width 582 height 28
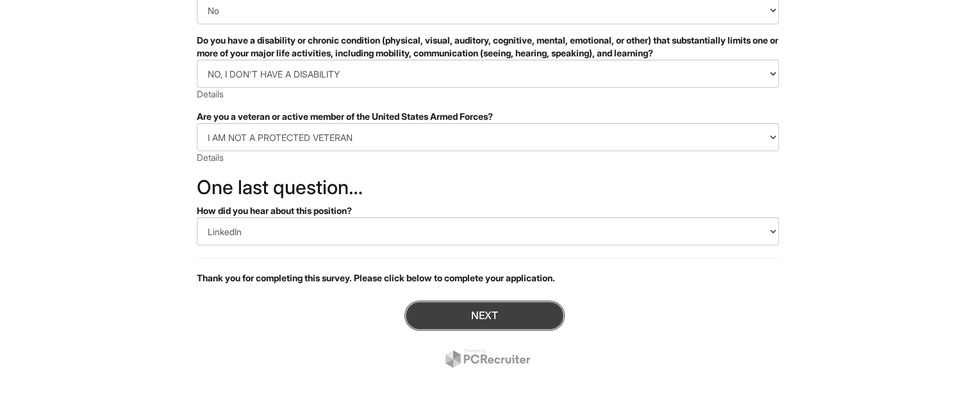
click at [508, 304] on button "Next" at bounding box center [485, 316] width 160 height 30
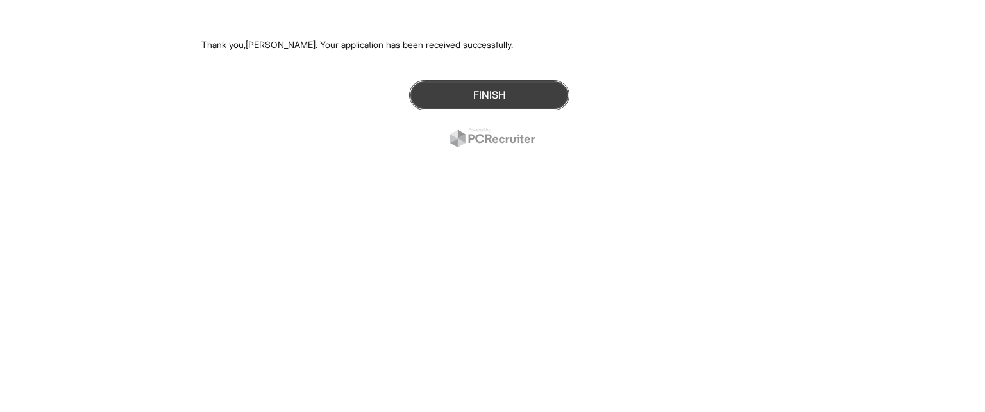
click at [488, 96] on button "Finish" at bounding box center [489, 95] width 160 height 30
